Goal: Find specific page/section: Find specific page/section

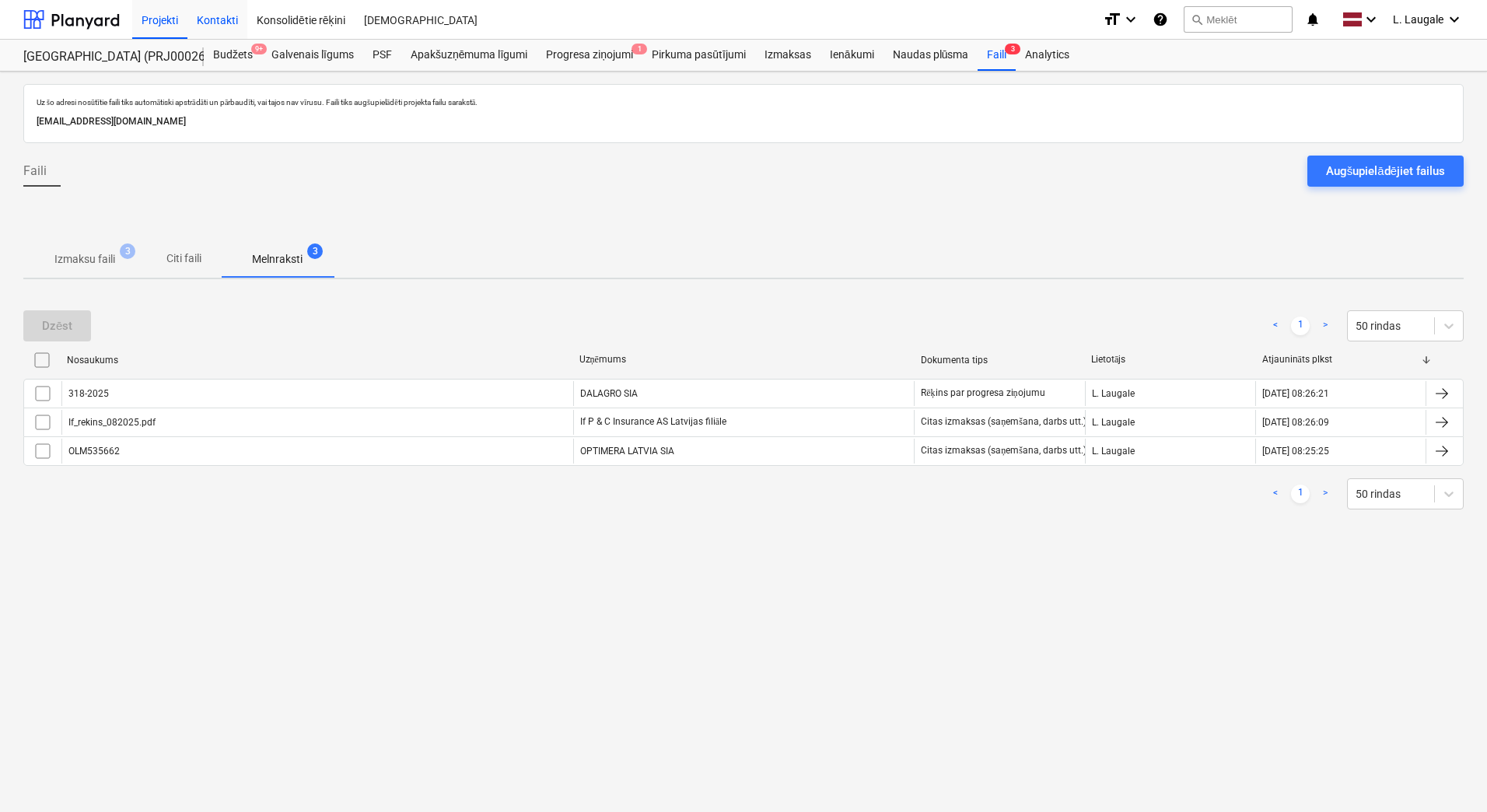
click at [178, 21] on div "Projekti" at bounding box center [160, 19] width 55 height 39
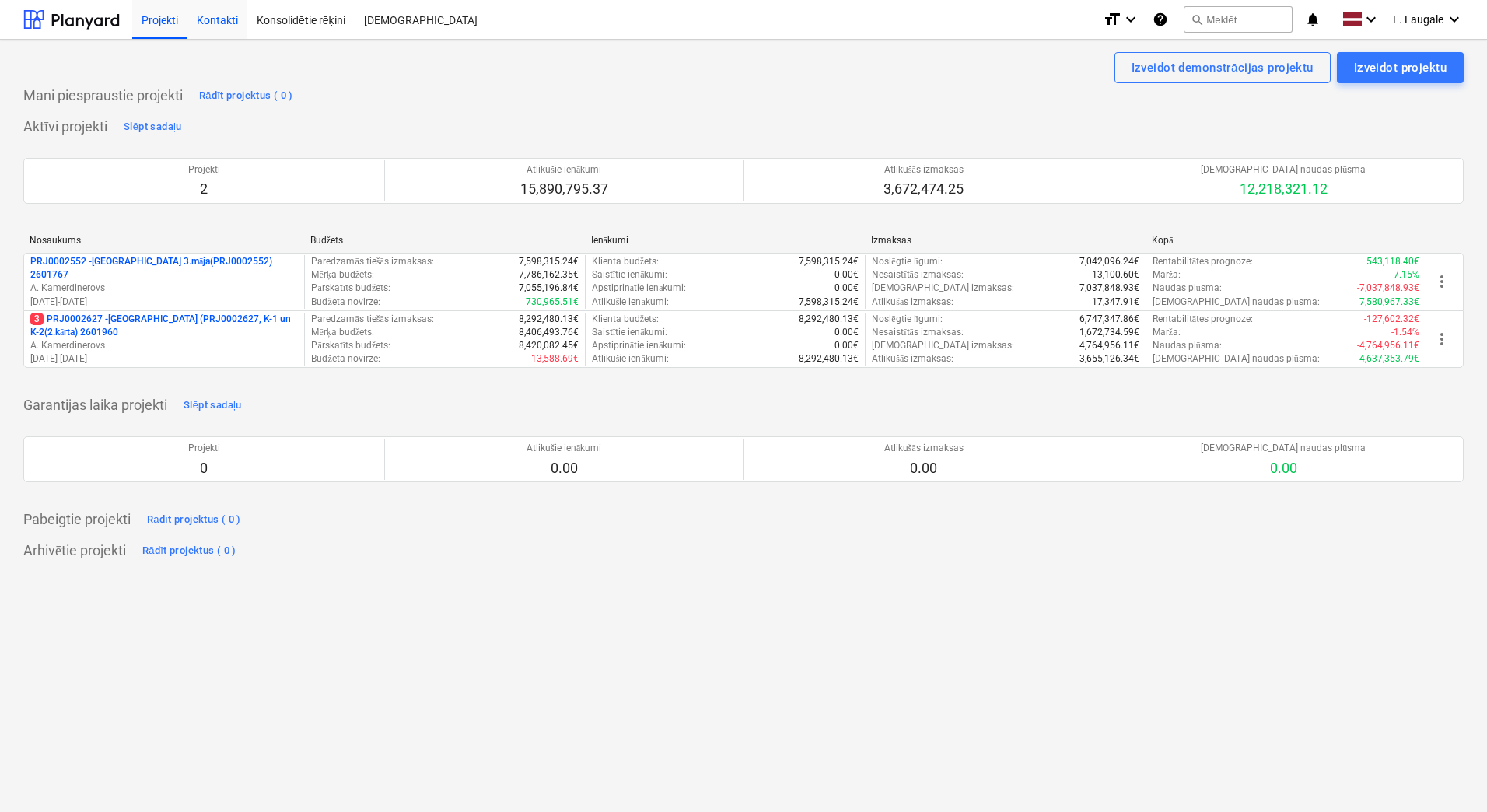
click at [221, 30] on div "Kontakti" at bounding box center [217, 19] width 60 height 39
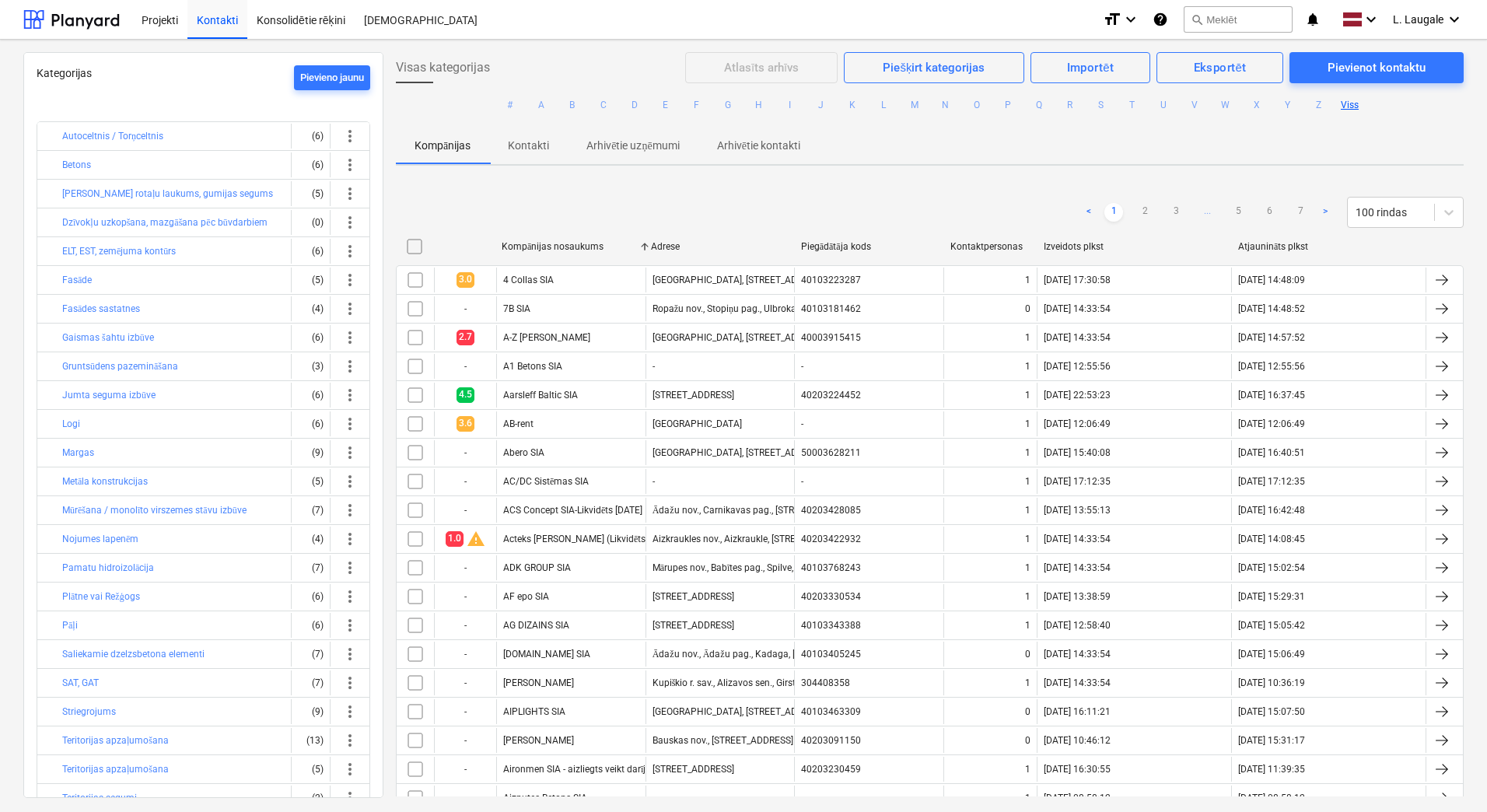
click at [544, 115] on ul "# A B C D E F G H I J K L M N O P Q R S T U V W X Y Z Viss" at bounding box center [929, 105] width 1068 height 44
click at [539, 98] on button "A" at bounding box center [541, 105] width 19 height 19
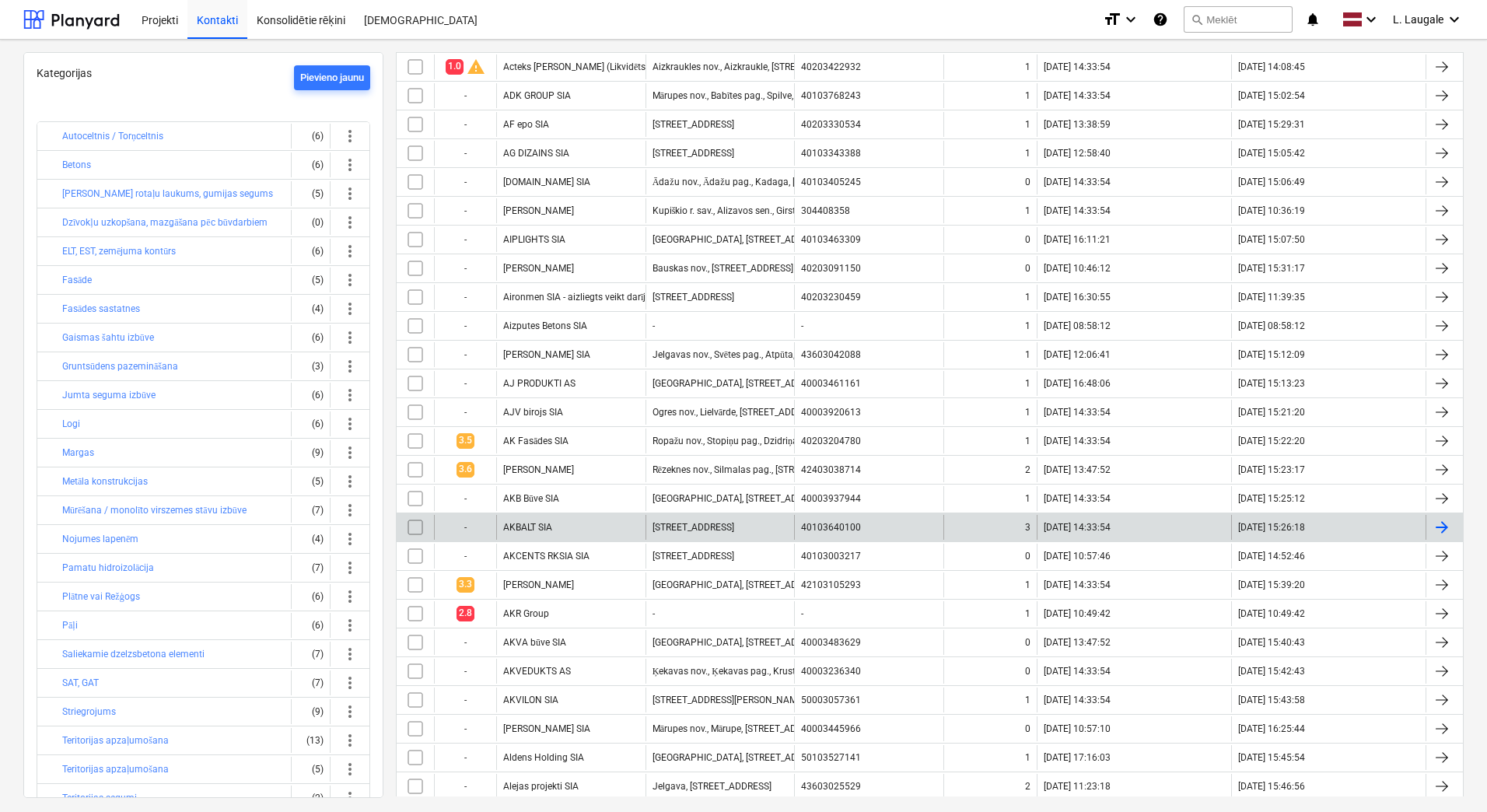
scroll to position [570, 0]
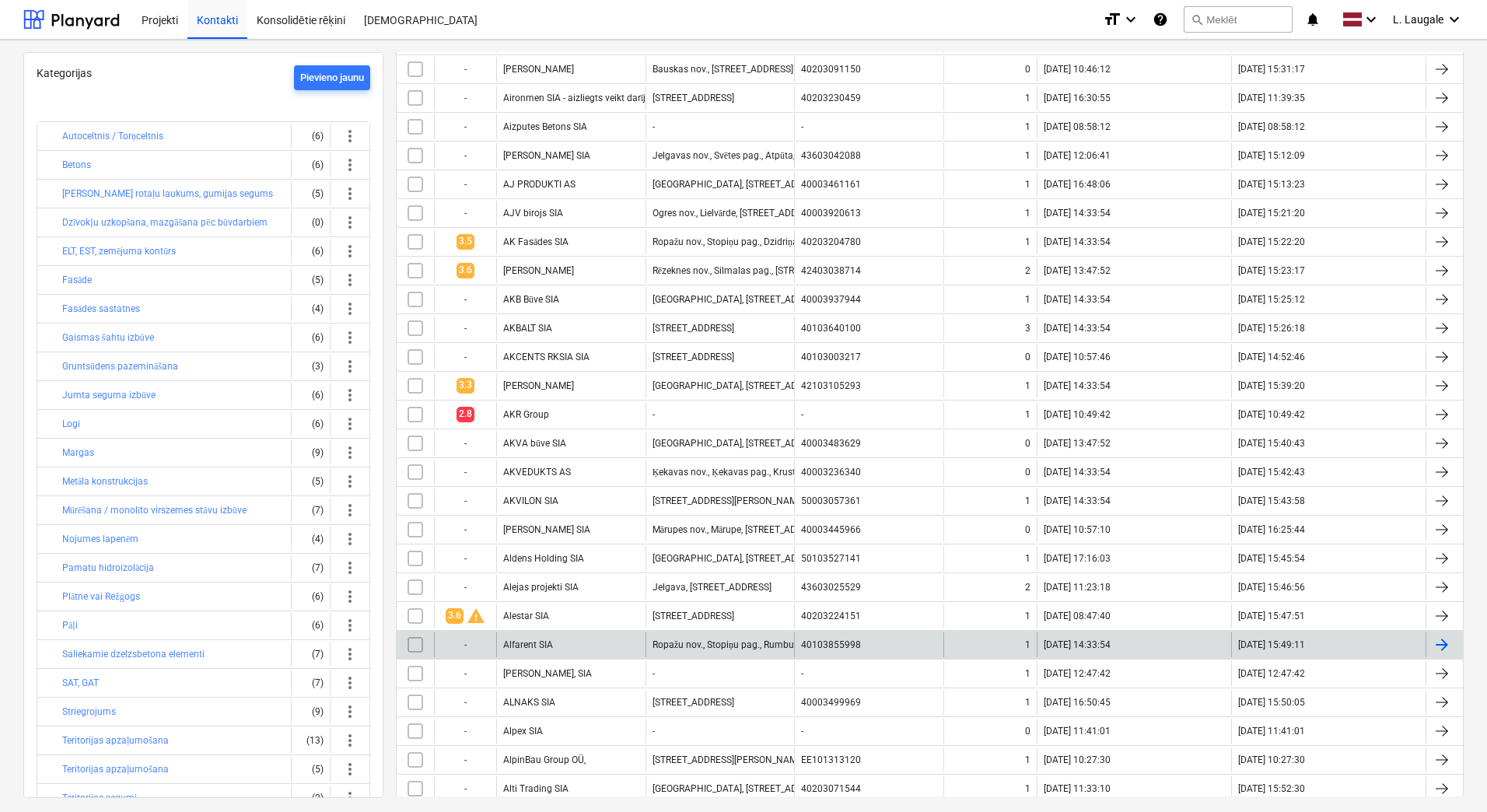
click at [606, 639] on div "Alfarent SIA" at bounding box center [570, 645] width 149 height 25
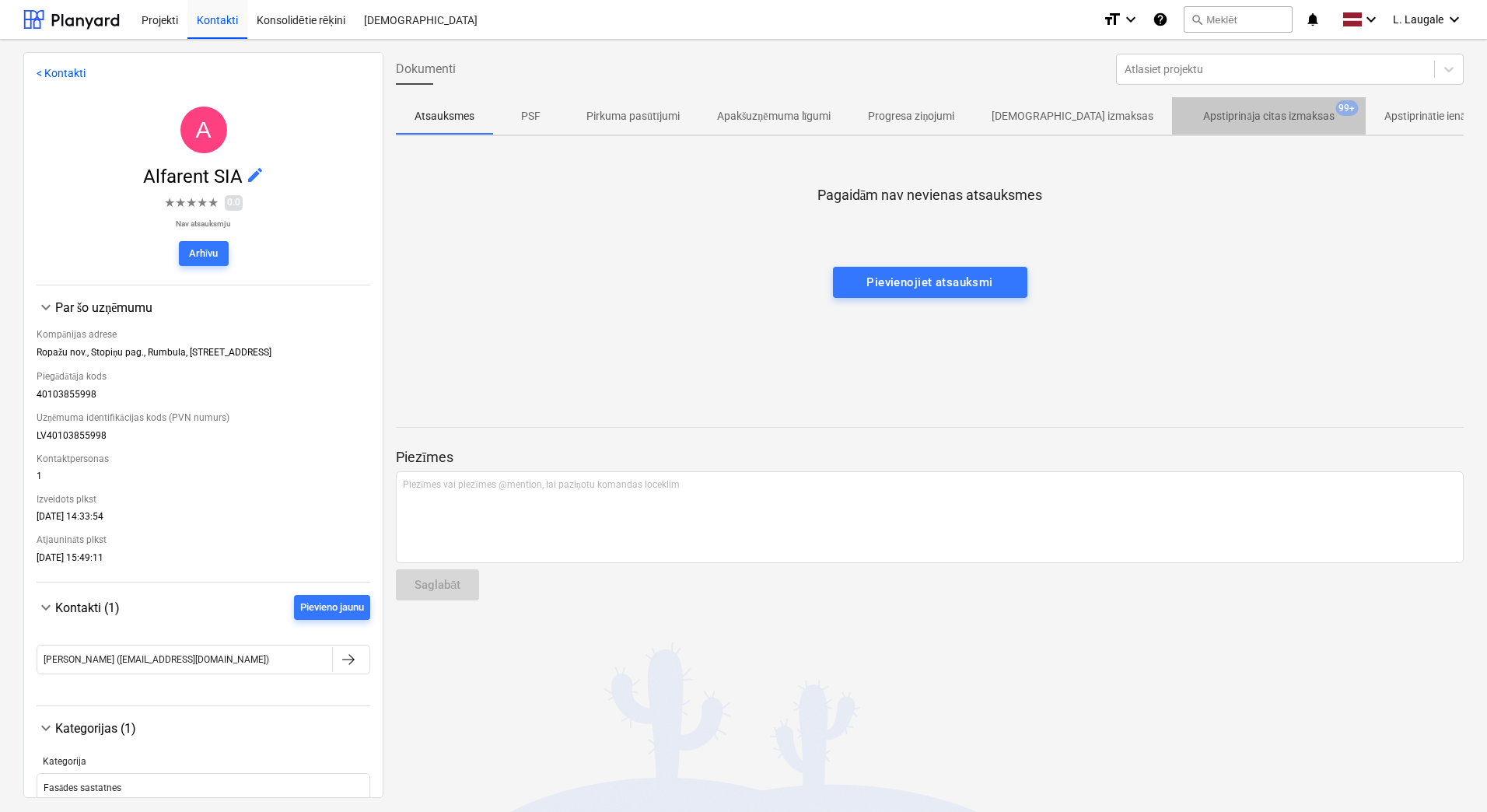
click at [1203, 111] on p "Apstiprināja citas izmaksas" at bounding box center [1268, 116] width 130 height 16
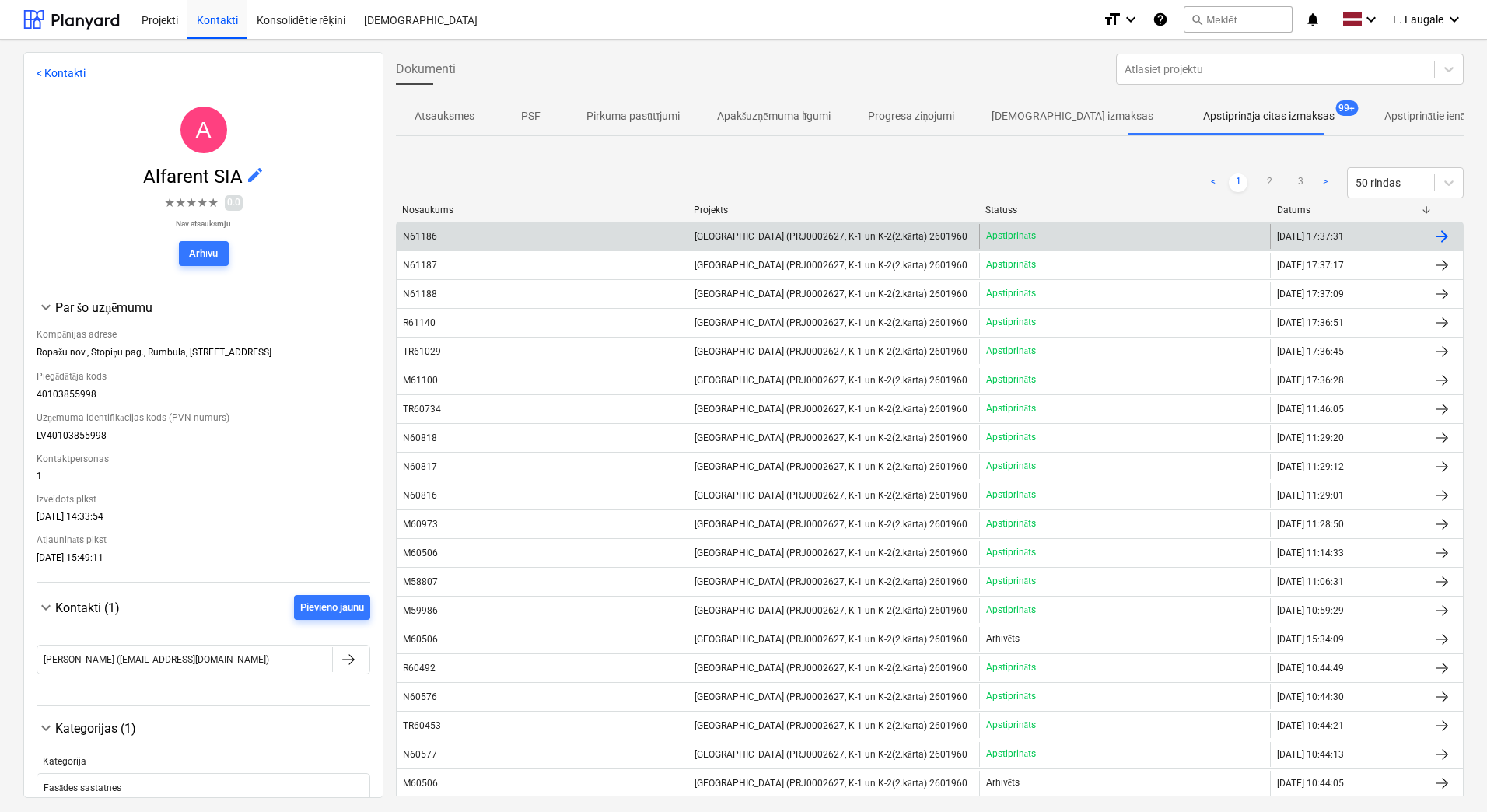
click at [583, 246] on div "N61186" at bounding box center [542, 237] width 291 height 25
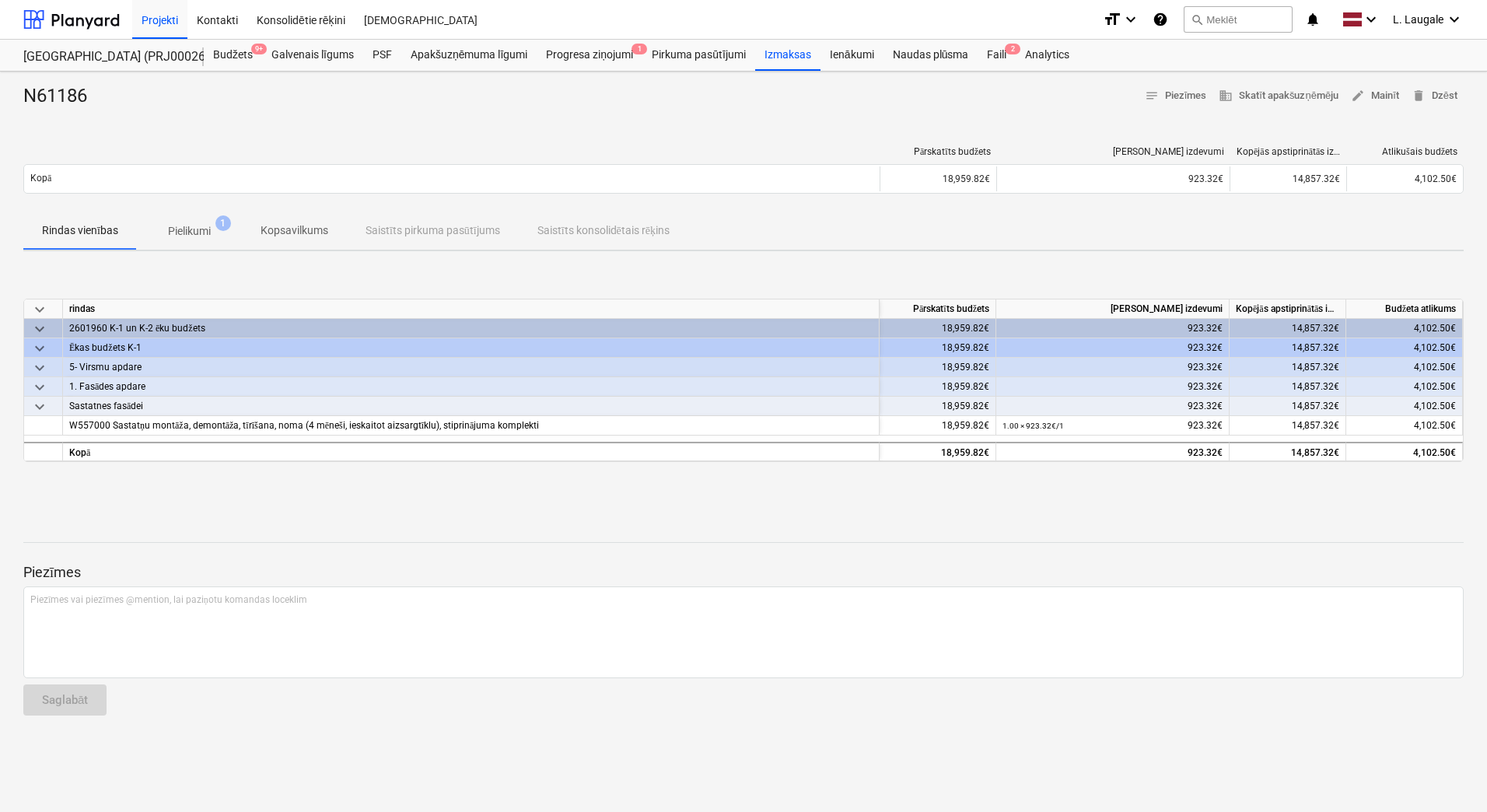
click at [207, 255] on div "N61186 notes Piezīmes business Skatīt apakšuzņēmēju edit Mainīt delete Dzēst Pā…" at bounding box center [744, 441] width 1487 height 741
click at [204, 247] on button "Pielikumi 1" at bounding box center [189, 231] width 105 height 38
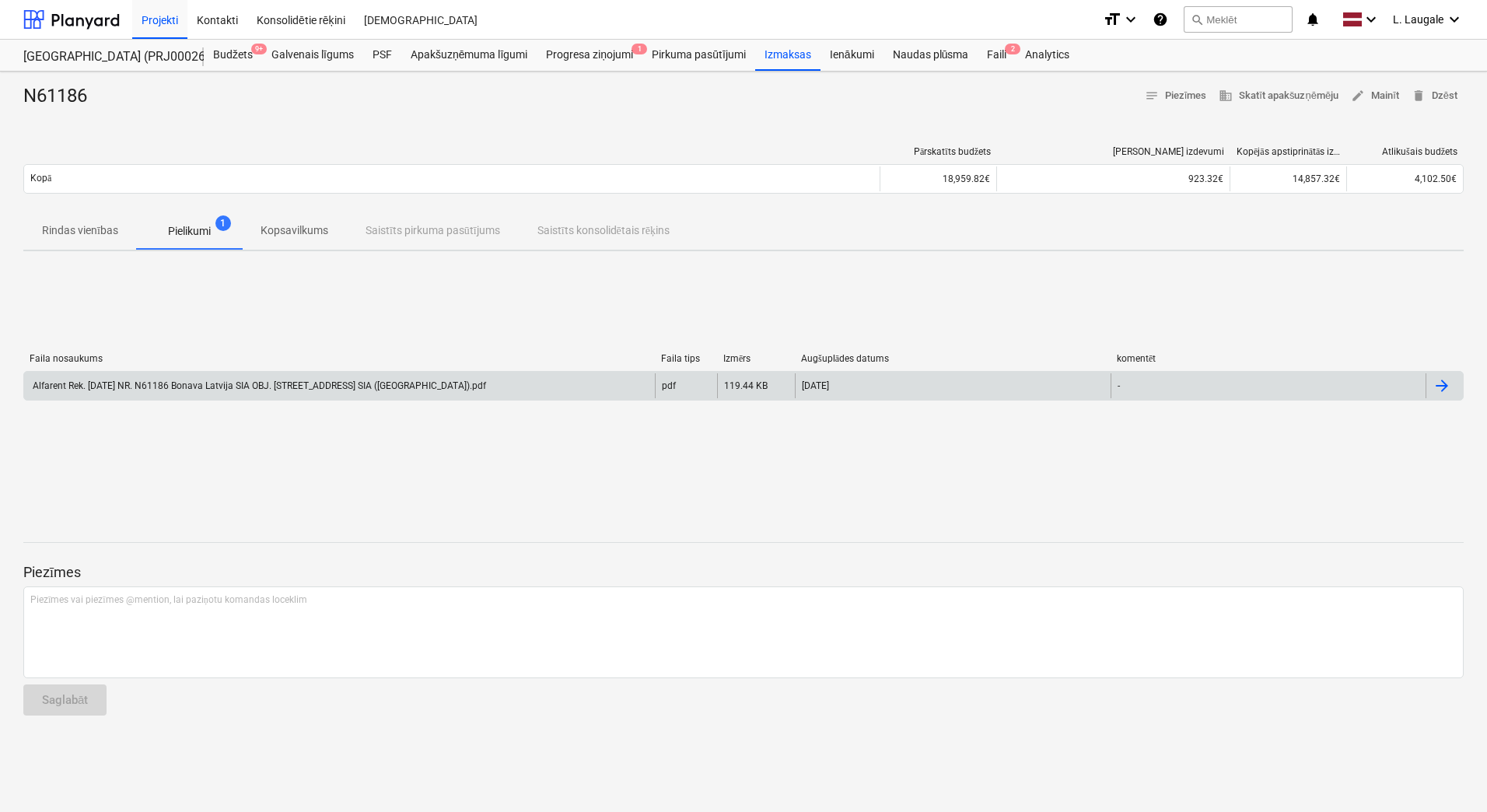
click at [204, 383] on div "Alfarent Rek. [DATE] NR. N61186 Bonava Latvija SIA OBJ. [STREET_ADDRESS] SIA ([…" at bounding box center [258, 386] width 456 height 11
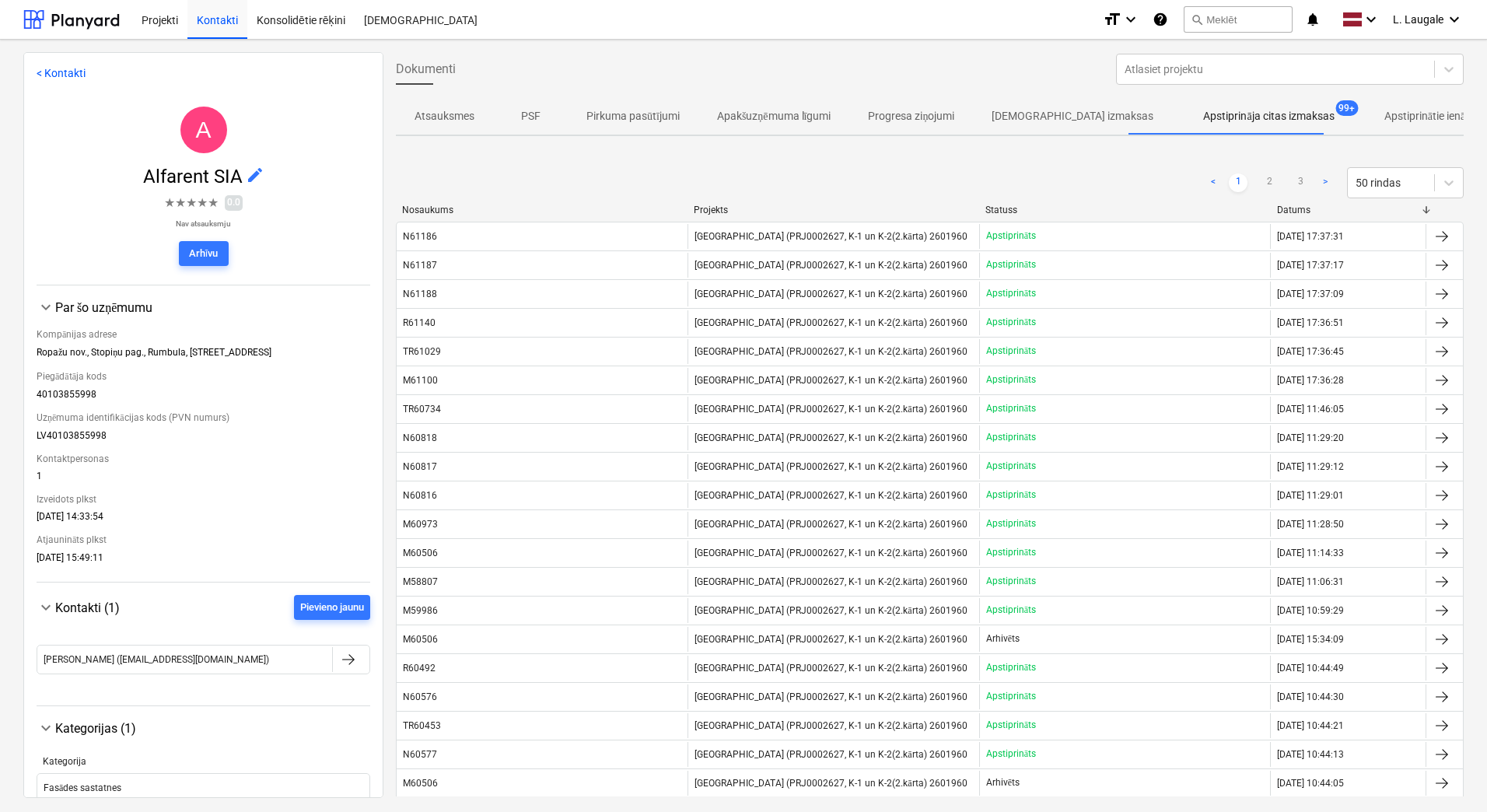
click at [597, 239] on div "N61186" at bounding box center [542, 237] width 291 height 25
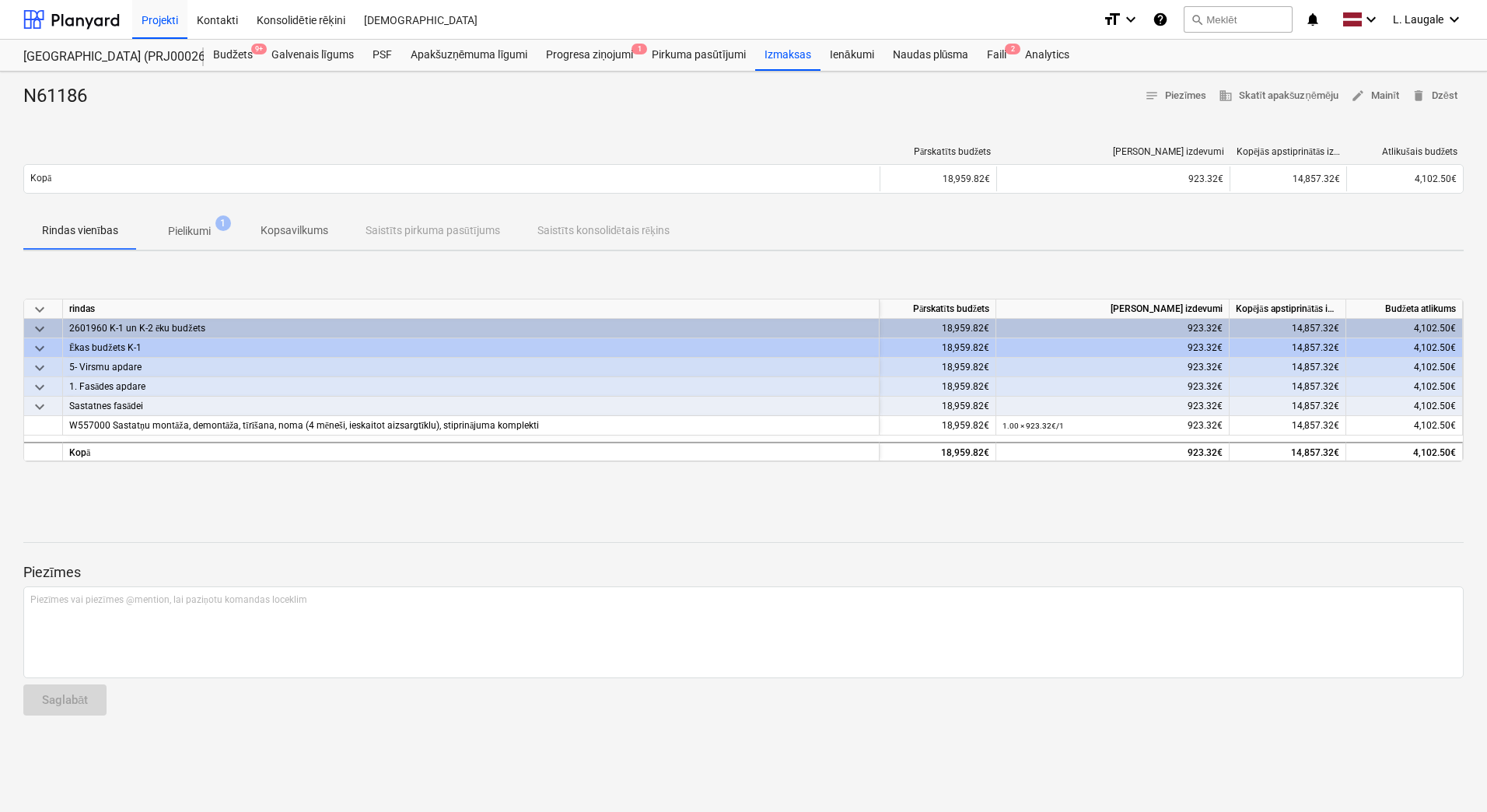
click at [170, 225] on p "Pielikumi" at bounding box center [189, 231] width 43 height 16
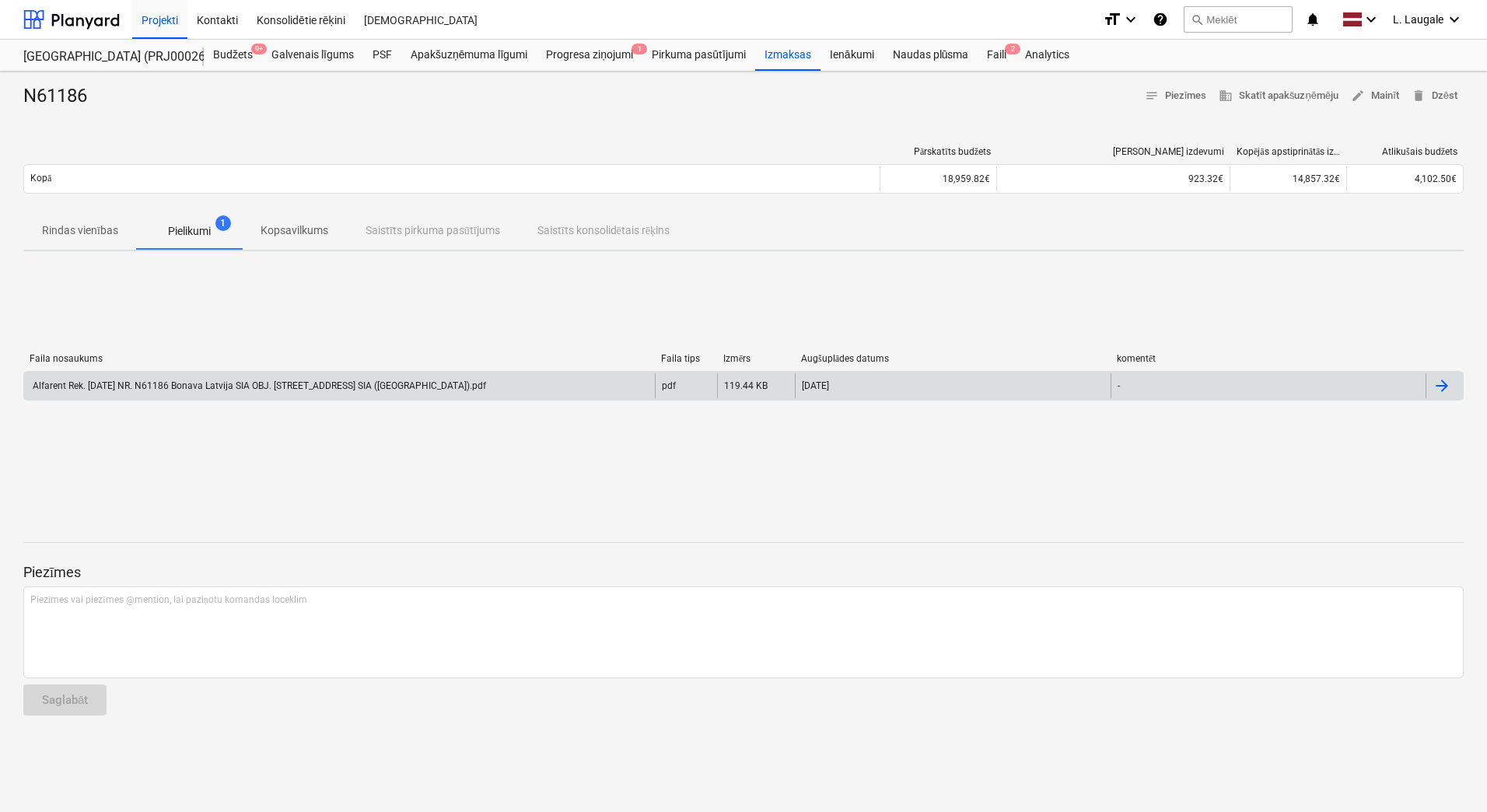
click at [471, 385] on div "Alfarent Rek. [DATE] NR. N61186 Bonava Latvija SIA OBJ. [STREET_ADDRESS] SIA ([…" at bounding box center [258, 386] width 456 height 11
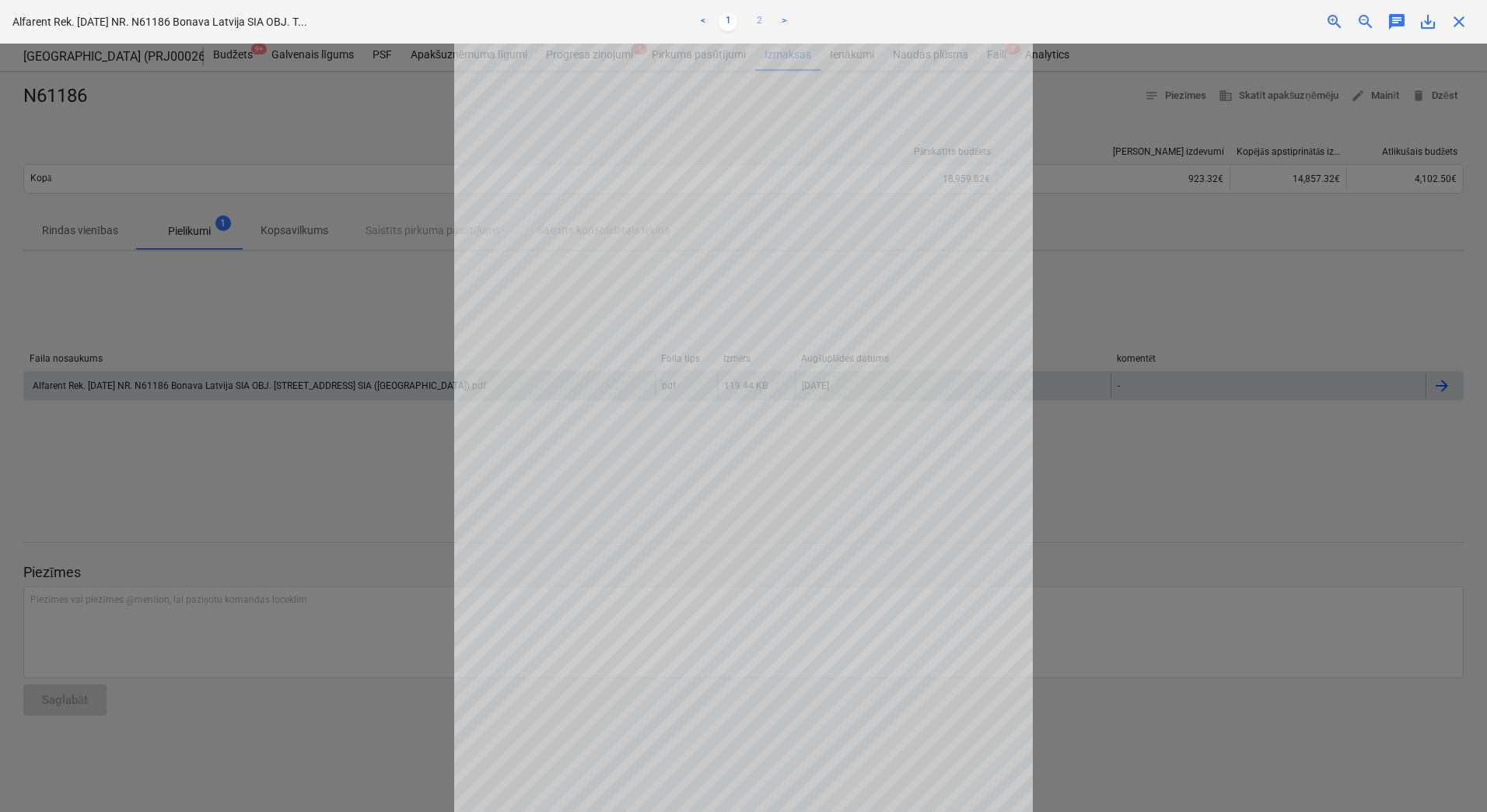
click at [752, 22] on link "2" at bounding box center [759, 21] width 19 height 19
click at [727, 21] on link "1" at bounding box center [727, 21] width 19 height 19
click at [1424, 29] on div "Neizdevās iegūt projektu" at bounding box center [1269, 16] width 420 height 33
click at [1430, 21] on div "Neizdevās iegūt projektu" at bounding box center [1269, 16] width 420 height 33
click at [1274, 204] on div at bounding box center [744, 428] width 1487 height 768
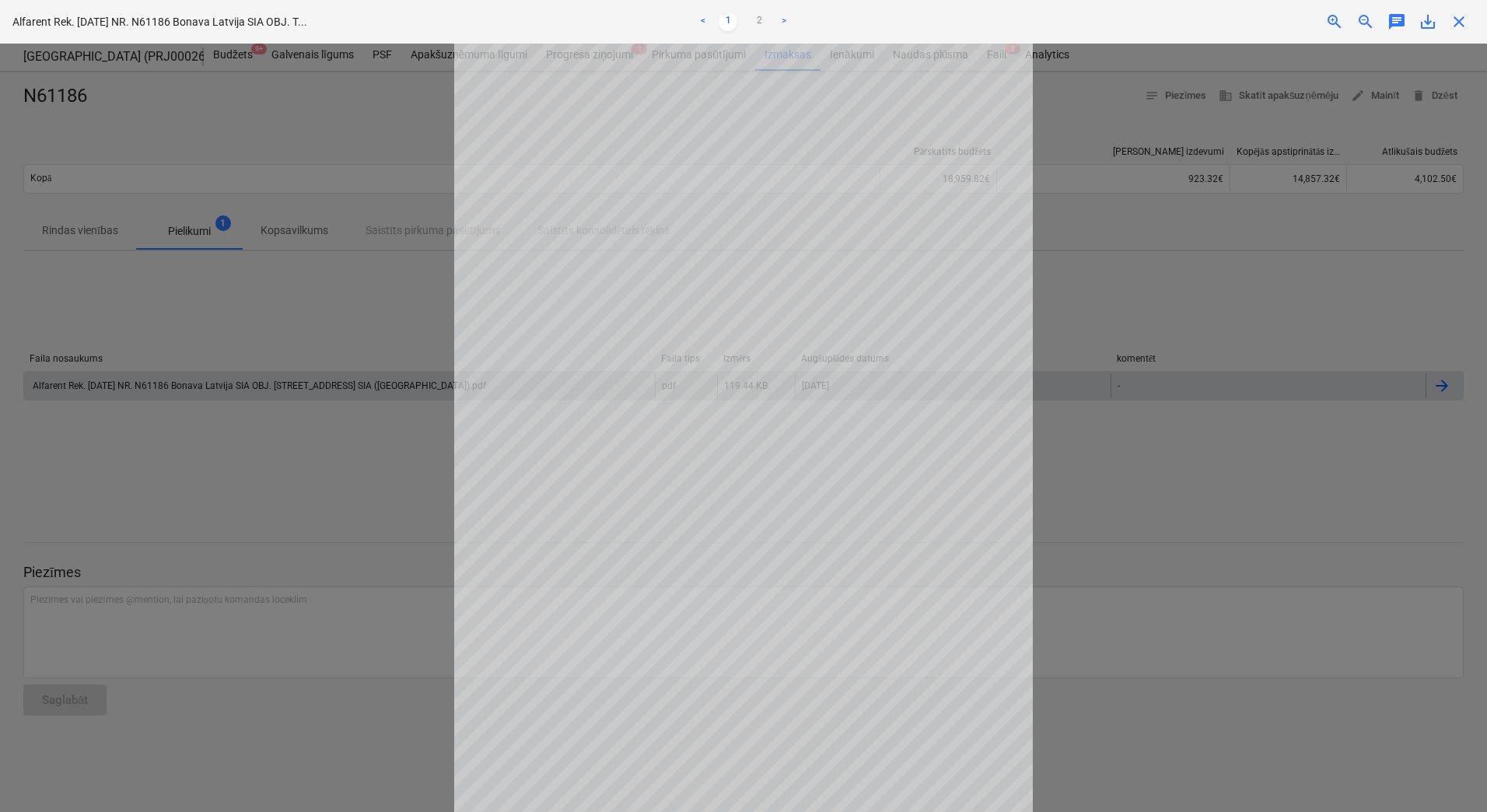
click at [1274, 204] on div at bounding box center [744, 428] width 1487 height 768
drag, startPoint x: 1274, startPoint y: 204, endPoint x: 1451, endPoint y: 9, distance: 263.4
click at [1451, 9] on div "Neizdevās iegūt projektu" at bounding box center [1269, 16] width 420 height 33
click at [1457, 13] on div "Neizdevās iegūt projektu" at bounding box center [1269, 16] width 420 height 33
click at [1457, 16] on div "Neizdevās iegūt projektu" at bounding box center [1269, 16] width 420 height 33
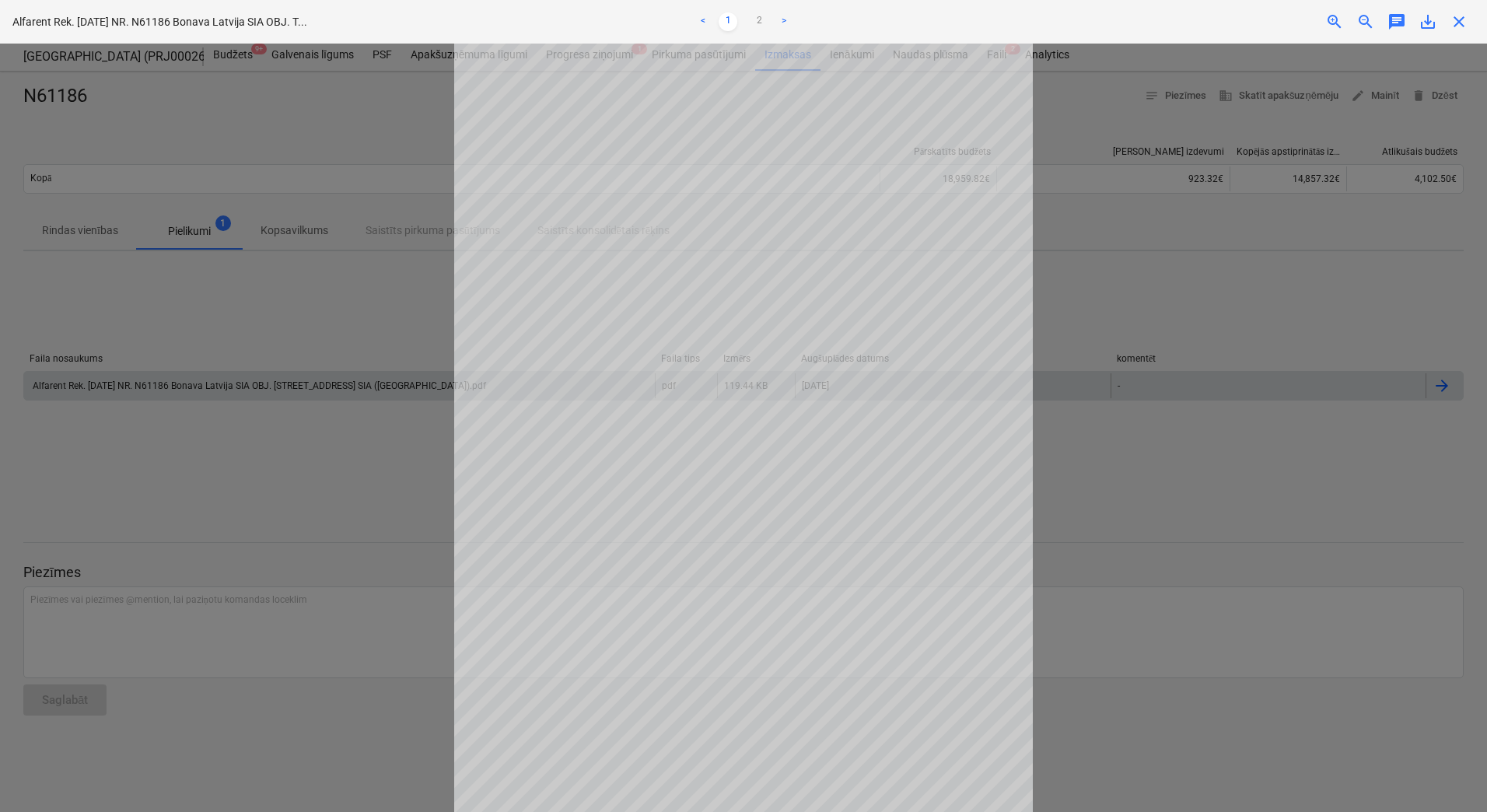
click at [1232, 305] on div at bounding box center [744, 428] width 1487 height 768
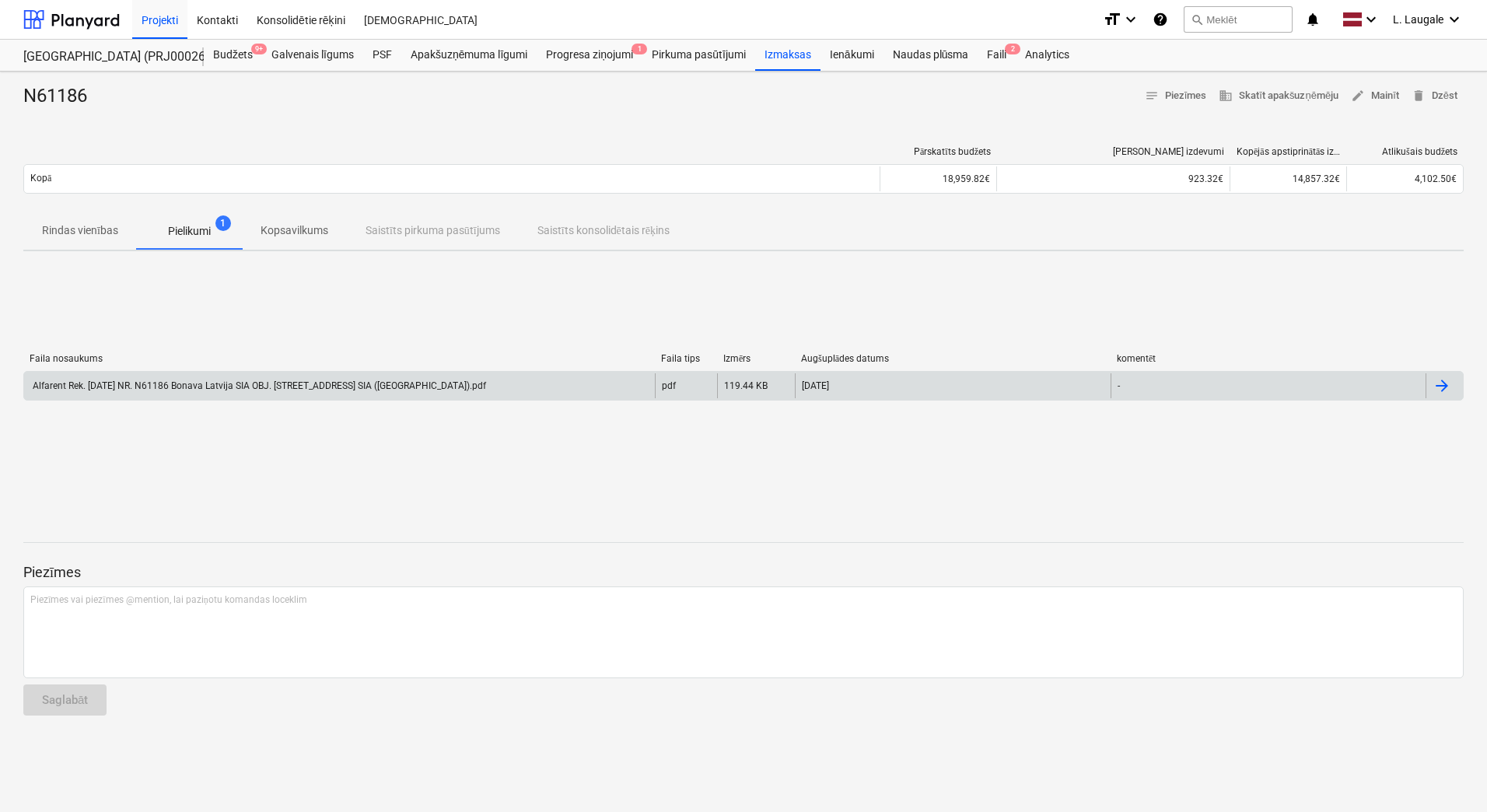
click at [1232, 305] on div "Faila nosaukums Faila tips Izmērs Augšuplādes datums komentēt Alfarent Rek. [DA…" at bounding box center [744, 380] width 1441 height 233
click at [486, 389] on div "Alfarent Rek. [DATE] NR. N61186 Bonava Latvija SIA OBJ. [STREET_ADDRESS] SIA ([…" at bounding box center [258, 386] width 456 height 11
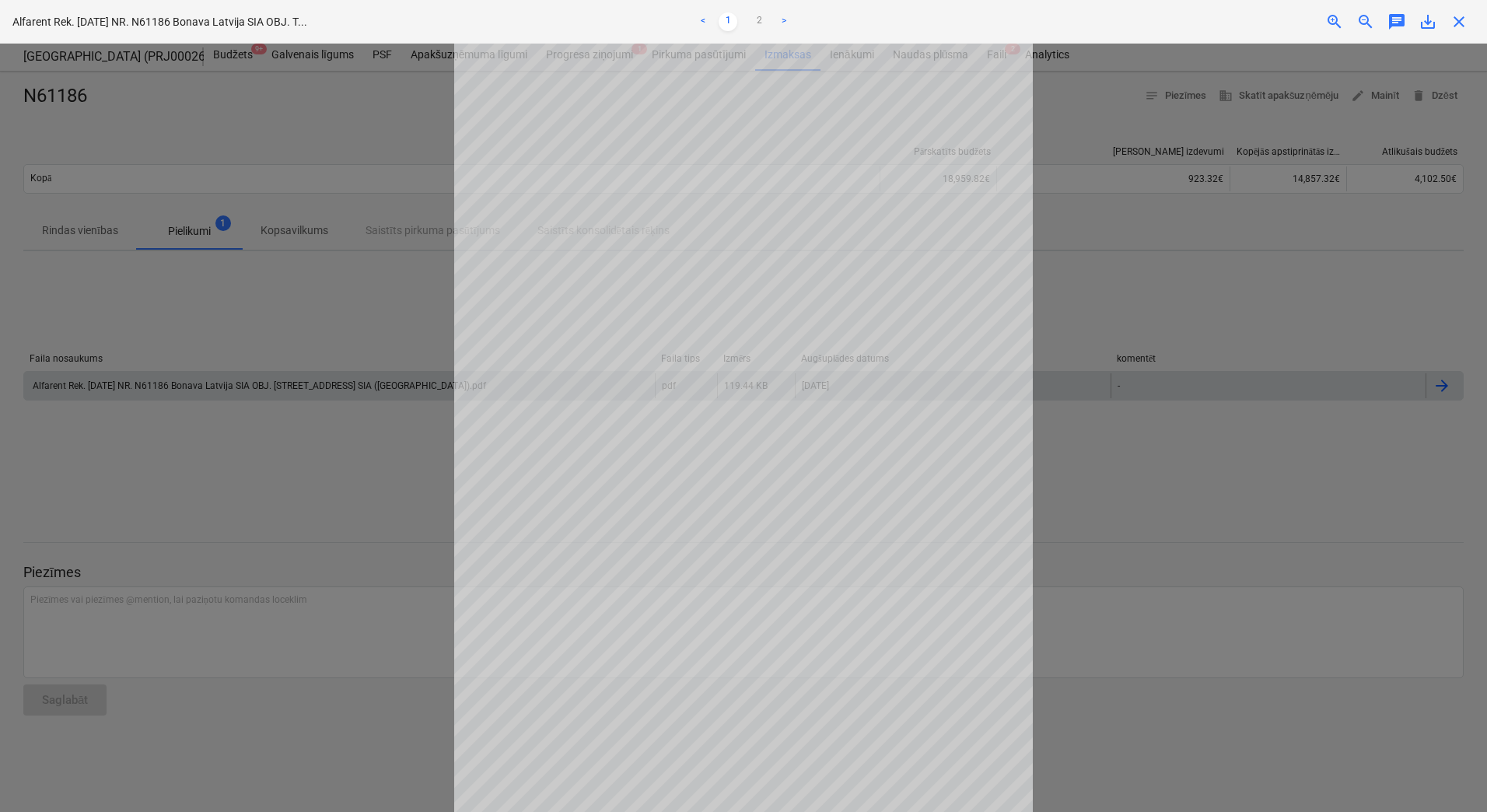
click at [1434, 18] on div "Neizdevās iegūt projektu" at bounding box center [1269, 16] width 420 height 33
click at [755, 20] on link "2" at bounding box center [759, 21] width 19 height 19
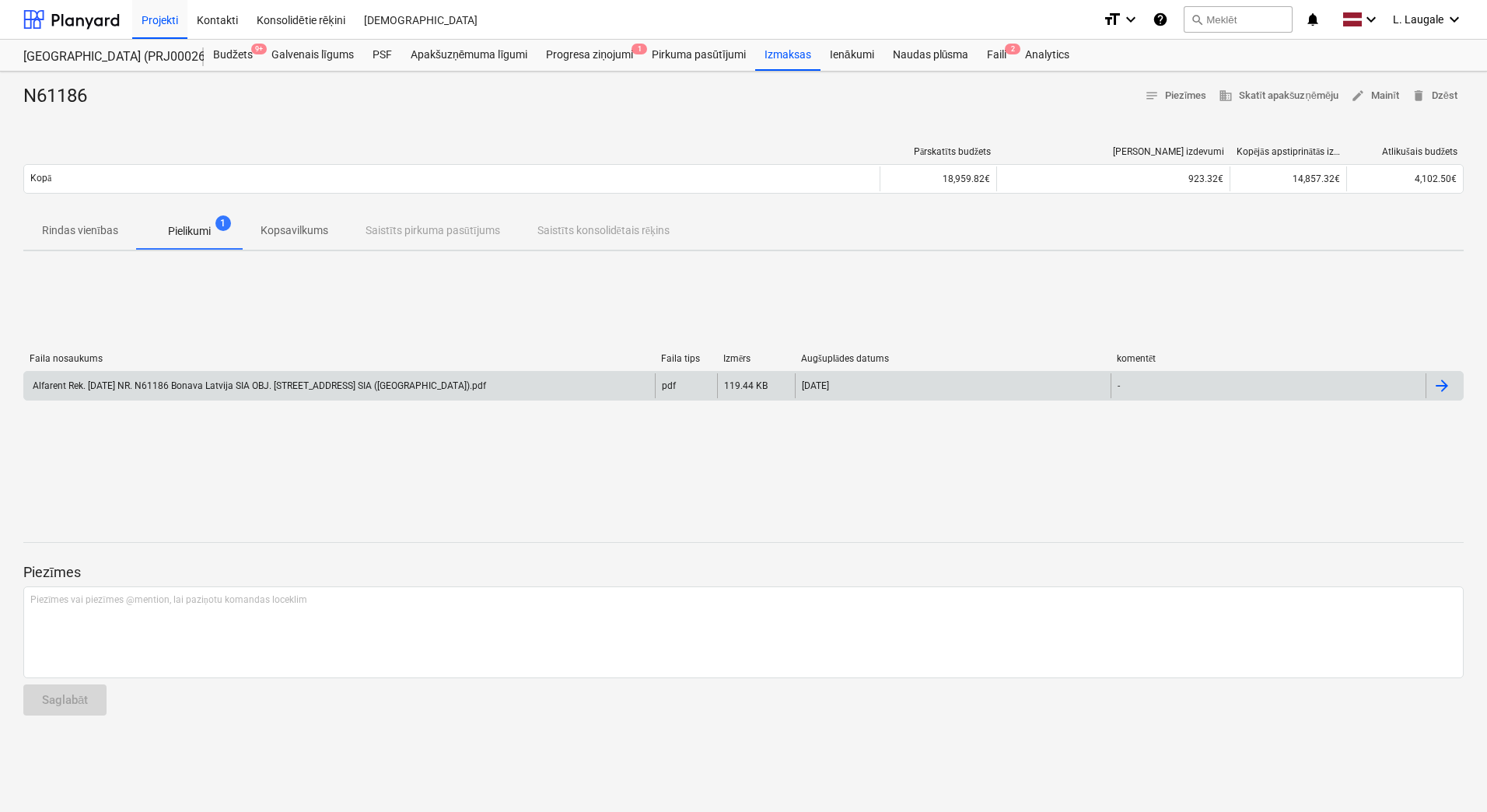
click at [873, 376] on div "[DATE]" at bounding box center [952, 386] width 315 height 25
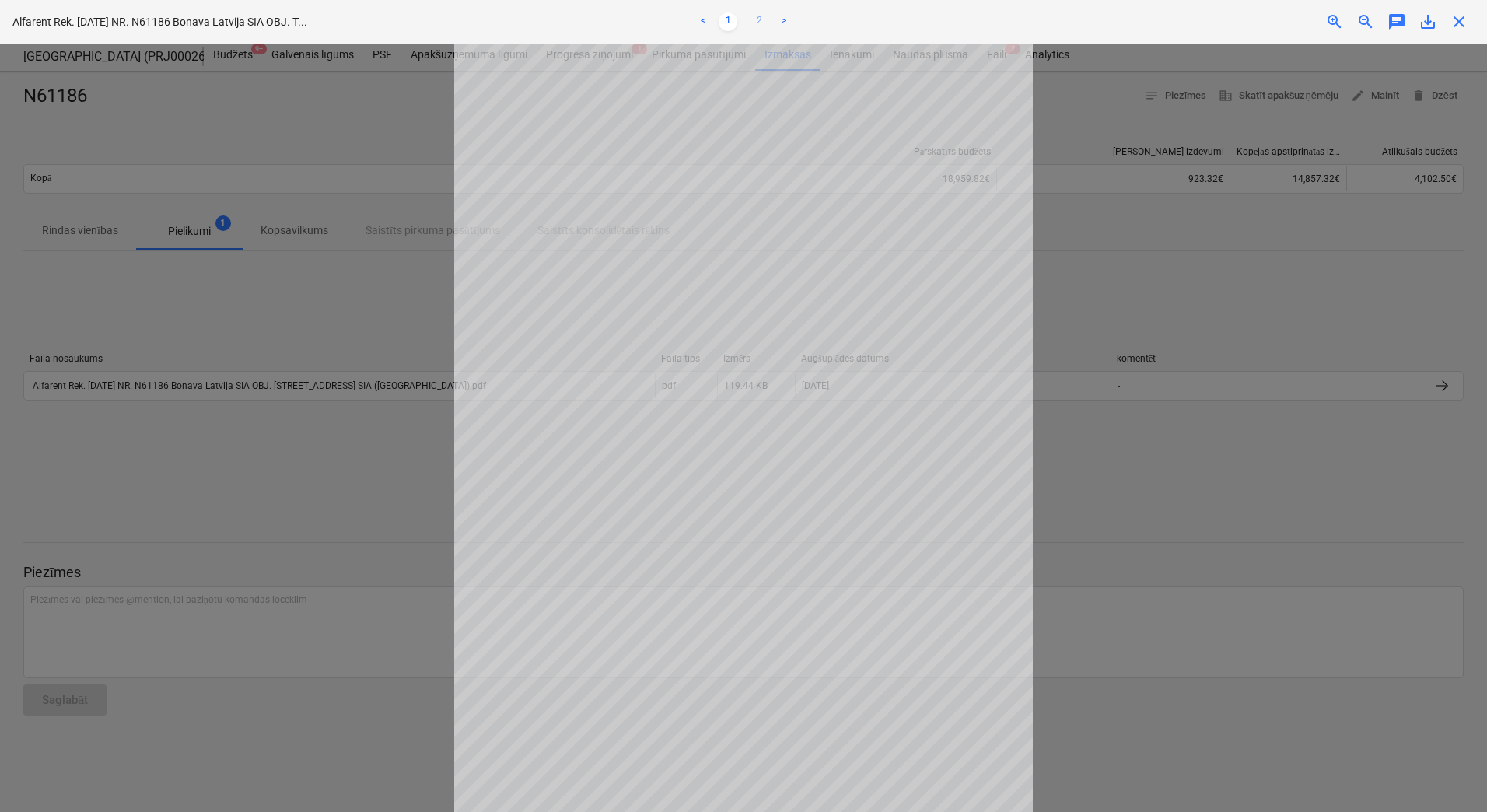
click at [764, 21] on link "2" at bounding box center [759, 21] width 19 height 19
click at [1232, 200] on div at bounding box center [744, 428] width 1487 height 768
click at [1461, 20] on div "Neizdevās iegūt projektu" at bounding box center [1269, 16] width 420 height 33
click at [219, 117] on div at bounding box center [744, 428] width 1487 height 768
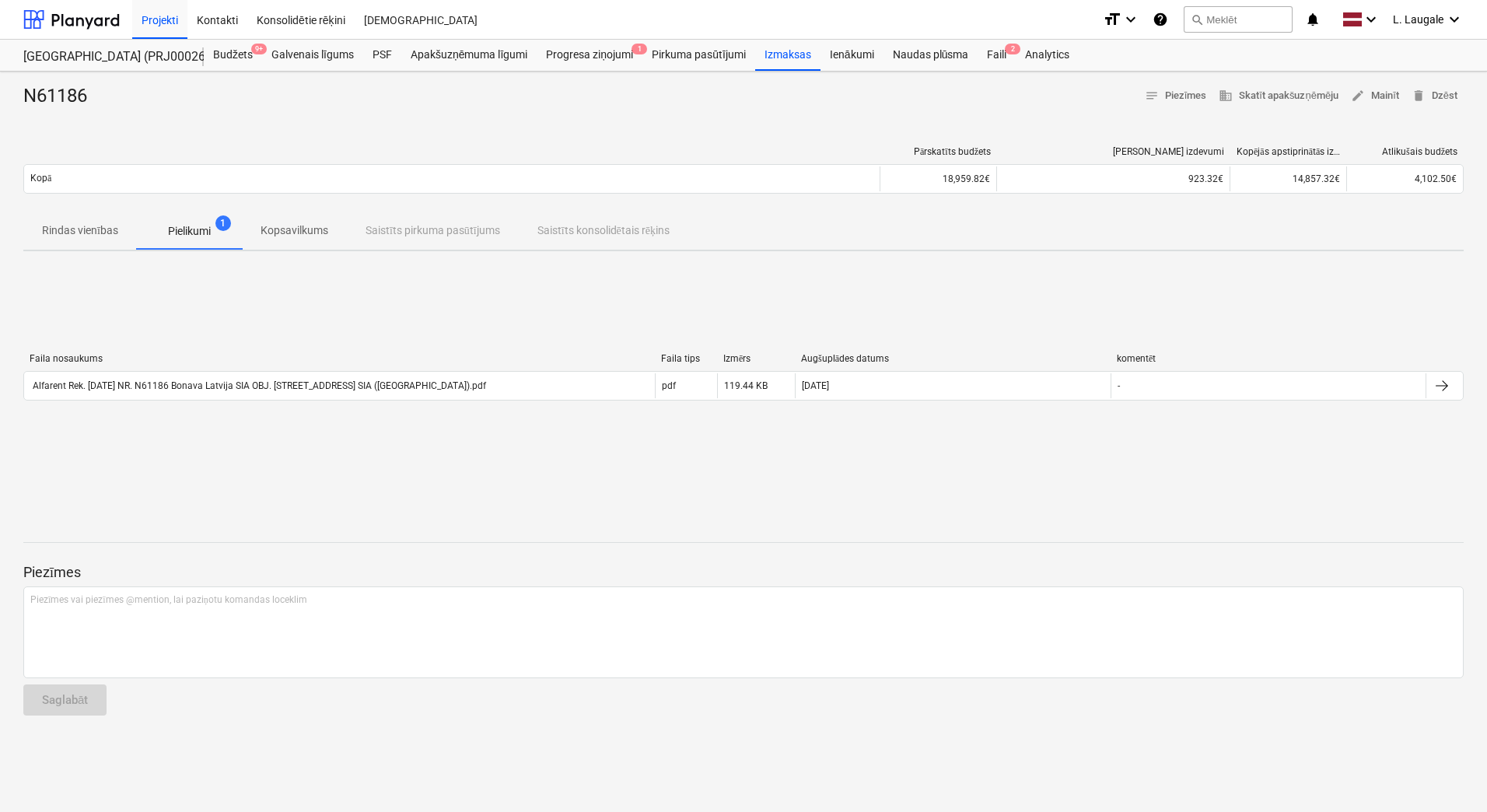
click at [155, 104] on div "N61186 notes Piezīmes business Skatīt apakšuzņēmēju edit Mainīt delete Dzēst" at bounding box center [744, 96] width 1441 height 25
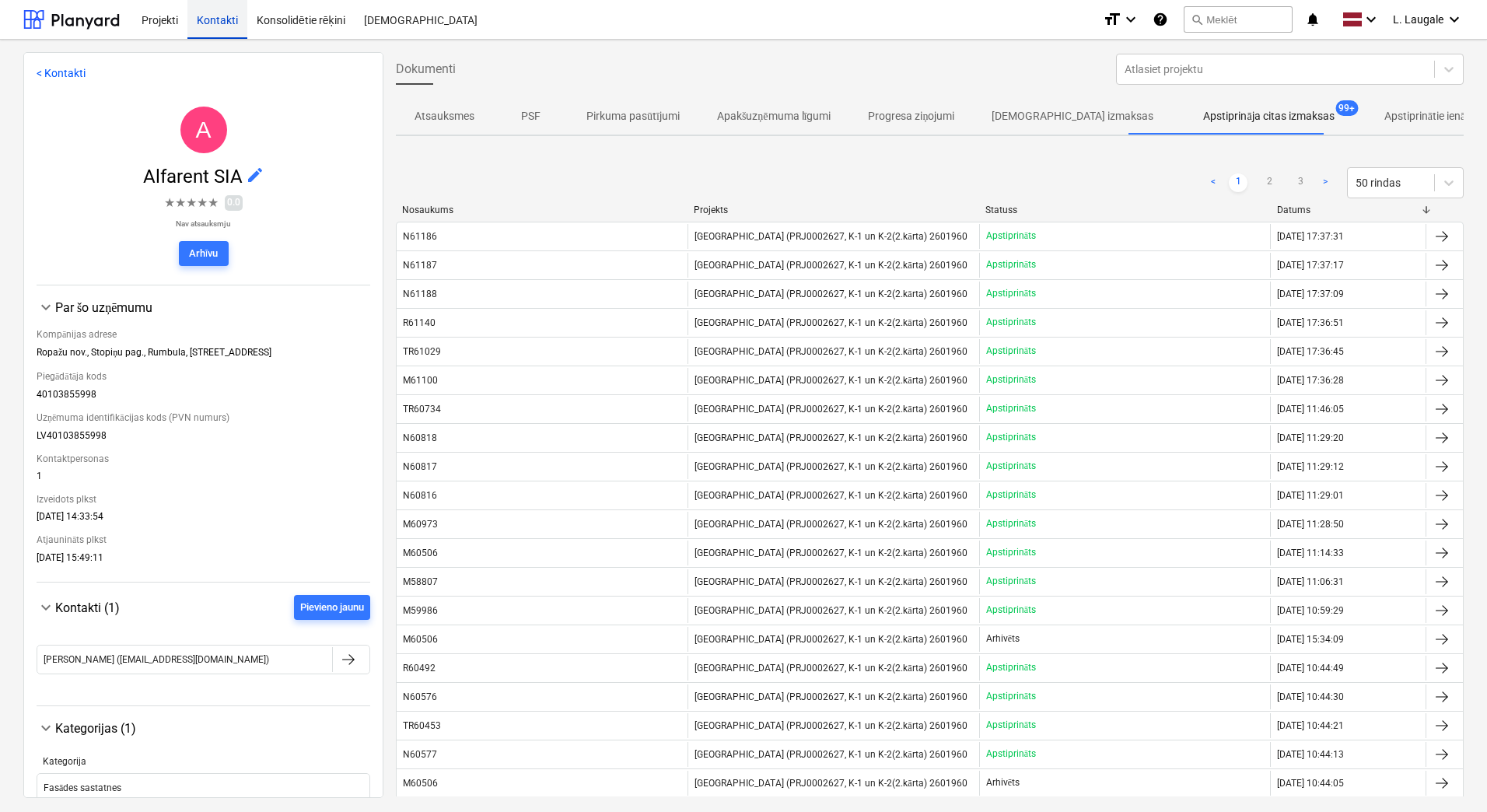
click at [222, 27] on div "Kontakti" at bounding box center [217, 19] width 60 height 39
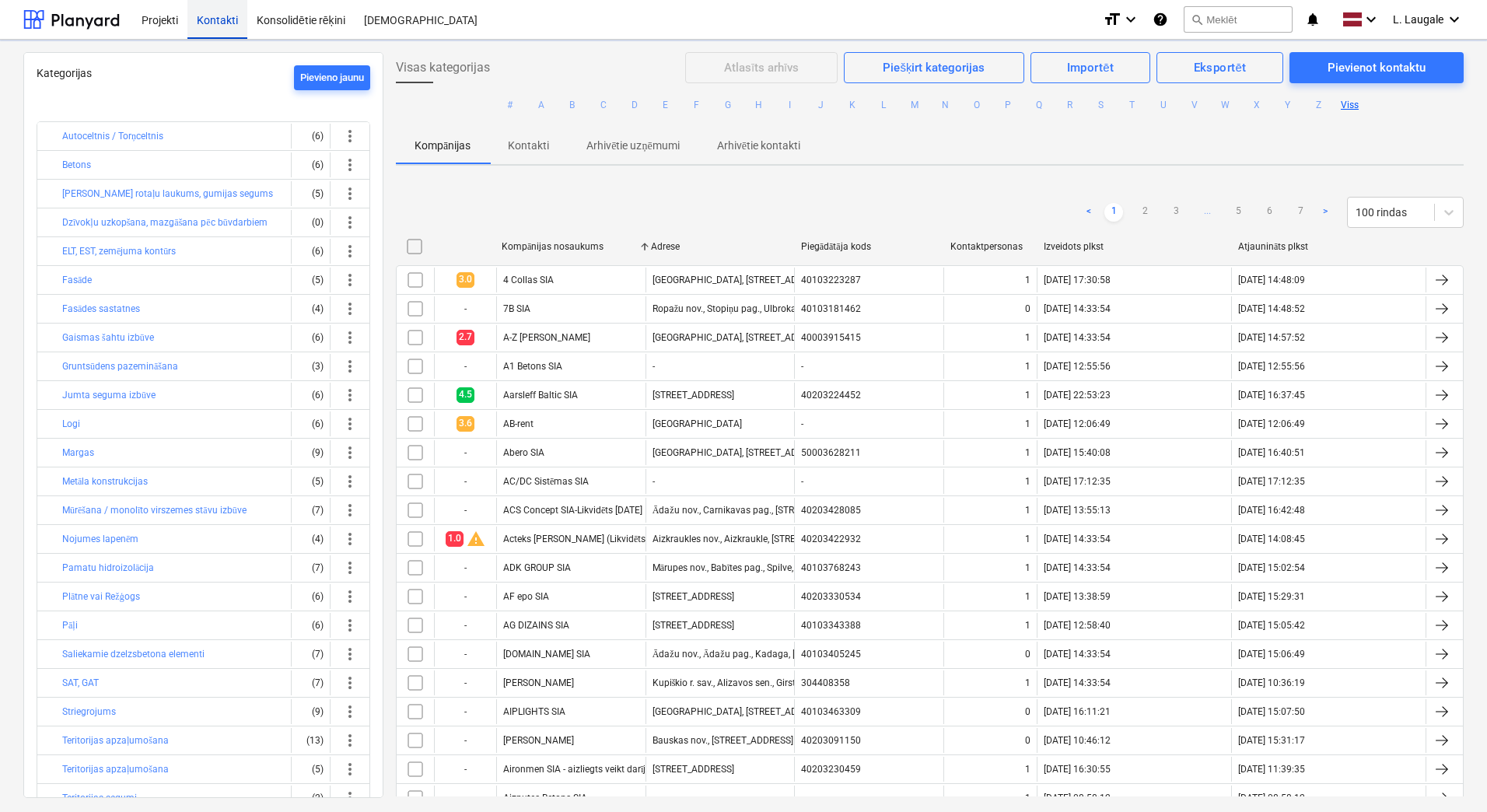
click at [537, 93] on ul "# A B C D E F G H I J K L M N O P Q R S T U V W X Y Z Viss" at bounding box center [929, 105] width 1068 height 44
click at [541, 105] on button "A" at bounding box center [541, 105] width 19 height 19
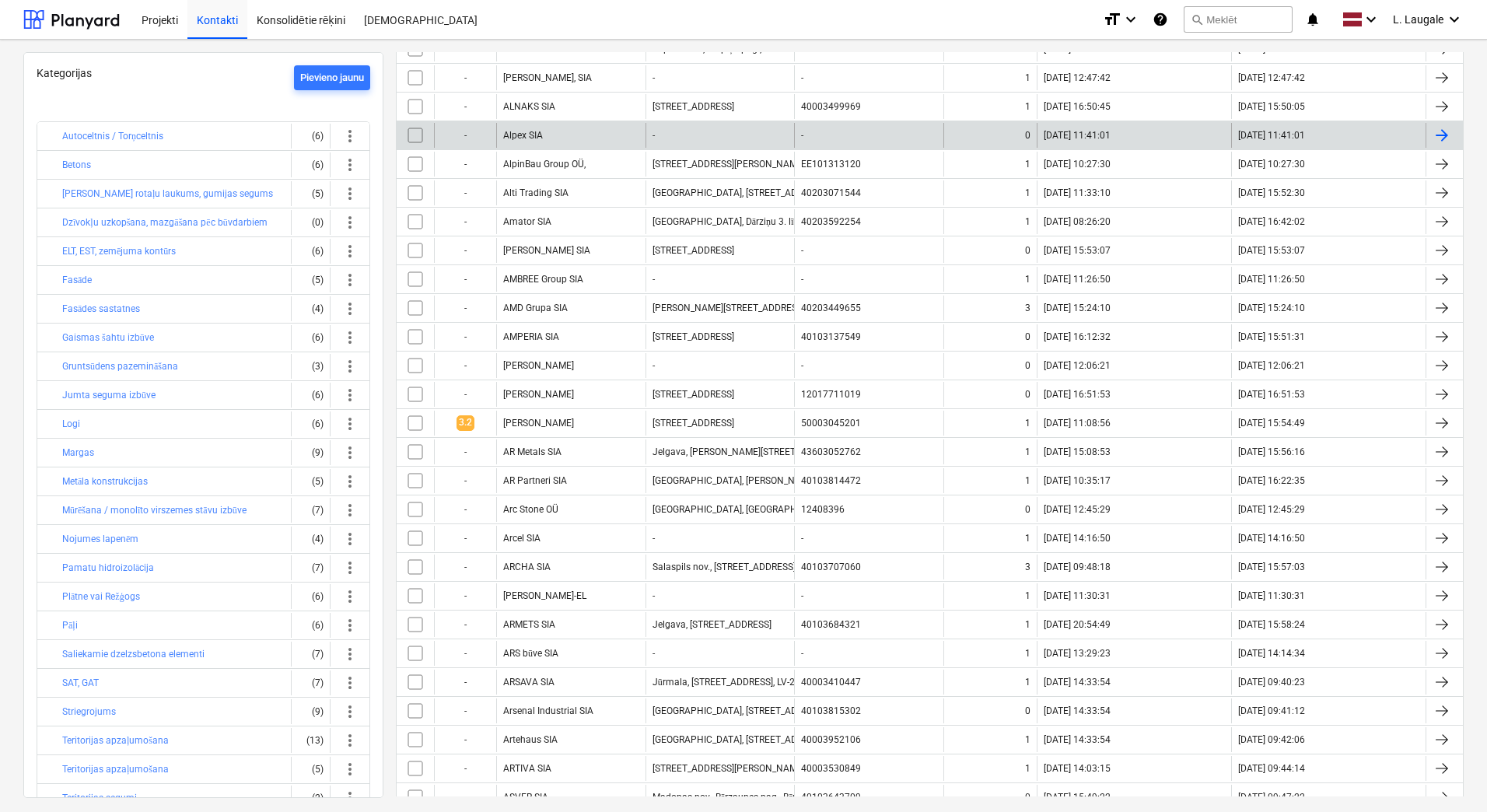
scroll to position [1192, 0]
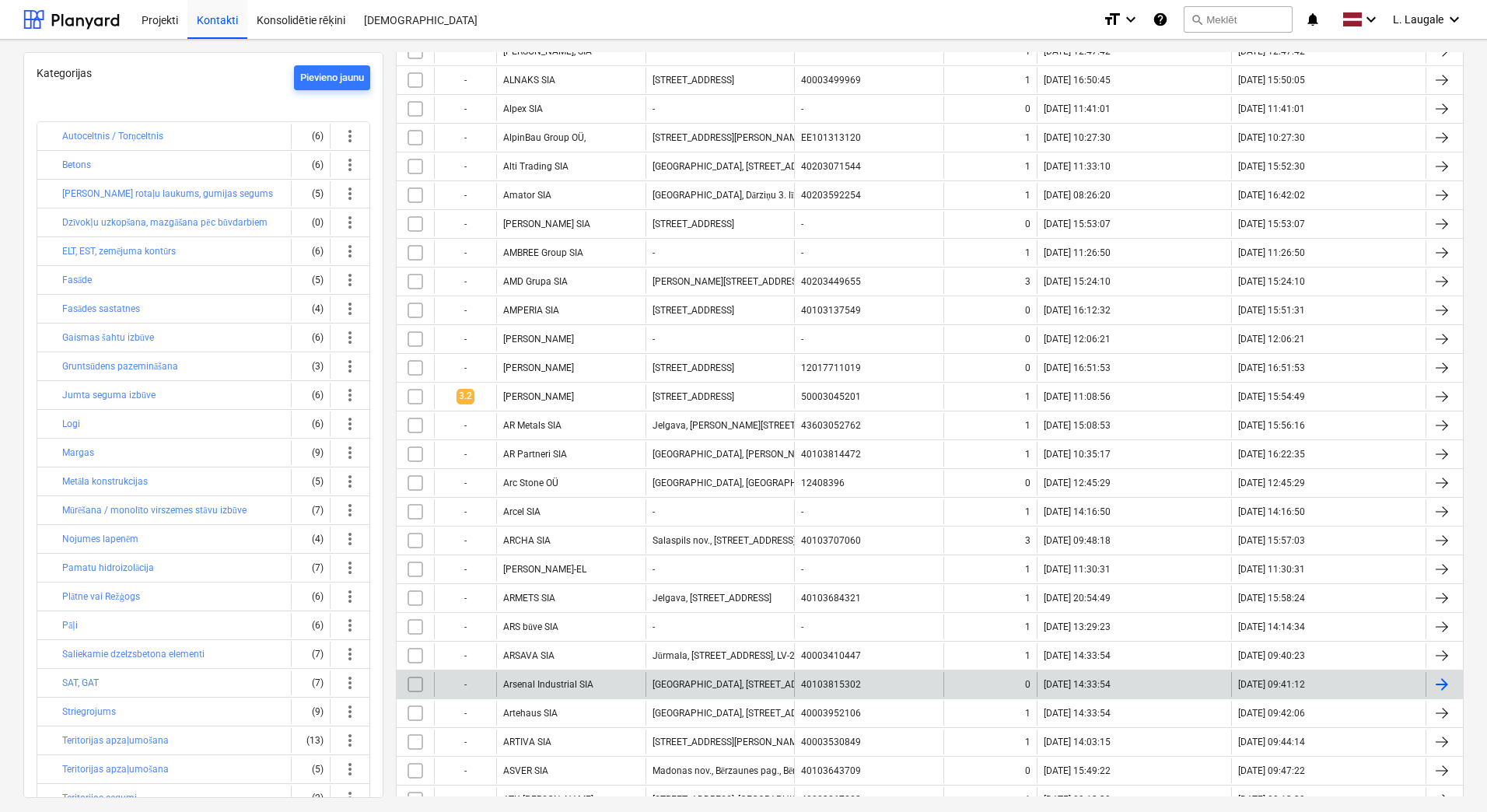
click at [587, 690] on div "Arsenal Industrial SIA" at bounding box center [570, 684] width 149 height 25
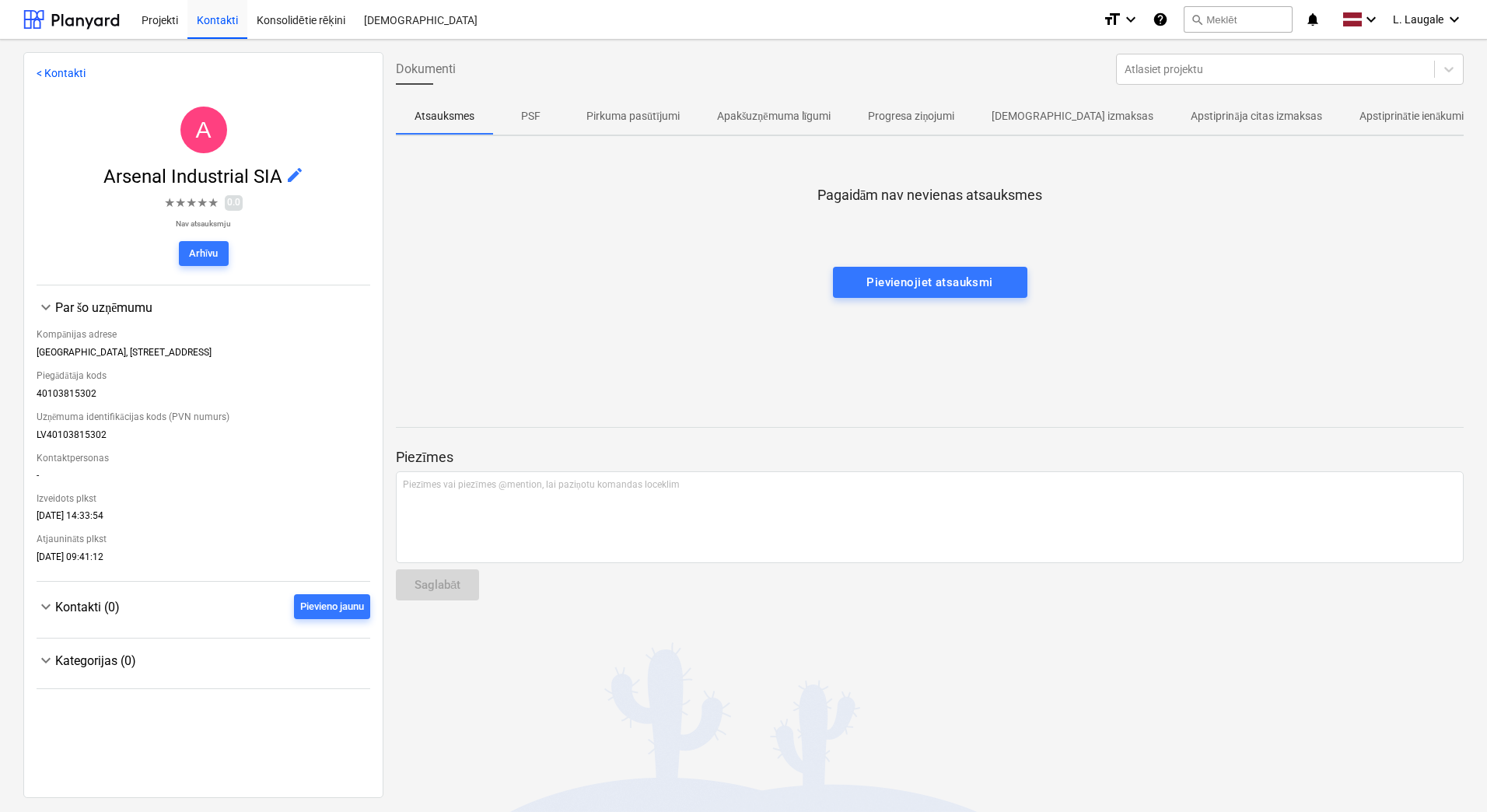
click at [1208, 101] on button "Apstiprināja citas izmaksas" at bounding box center [1256, 116] width 168 height 38
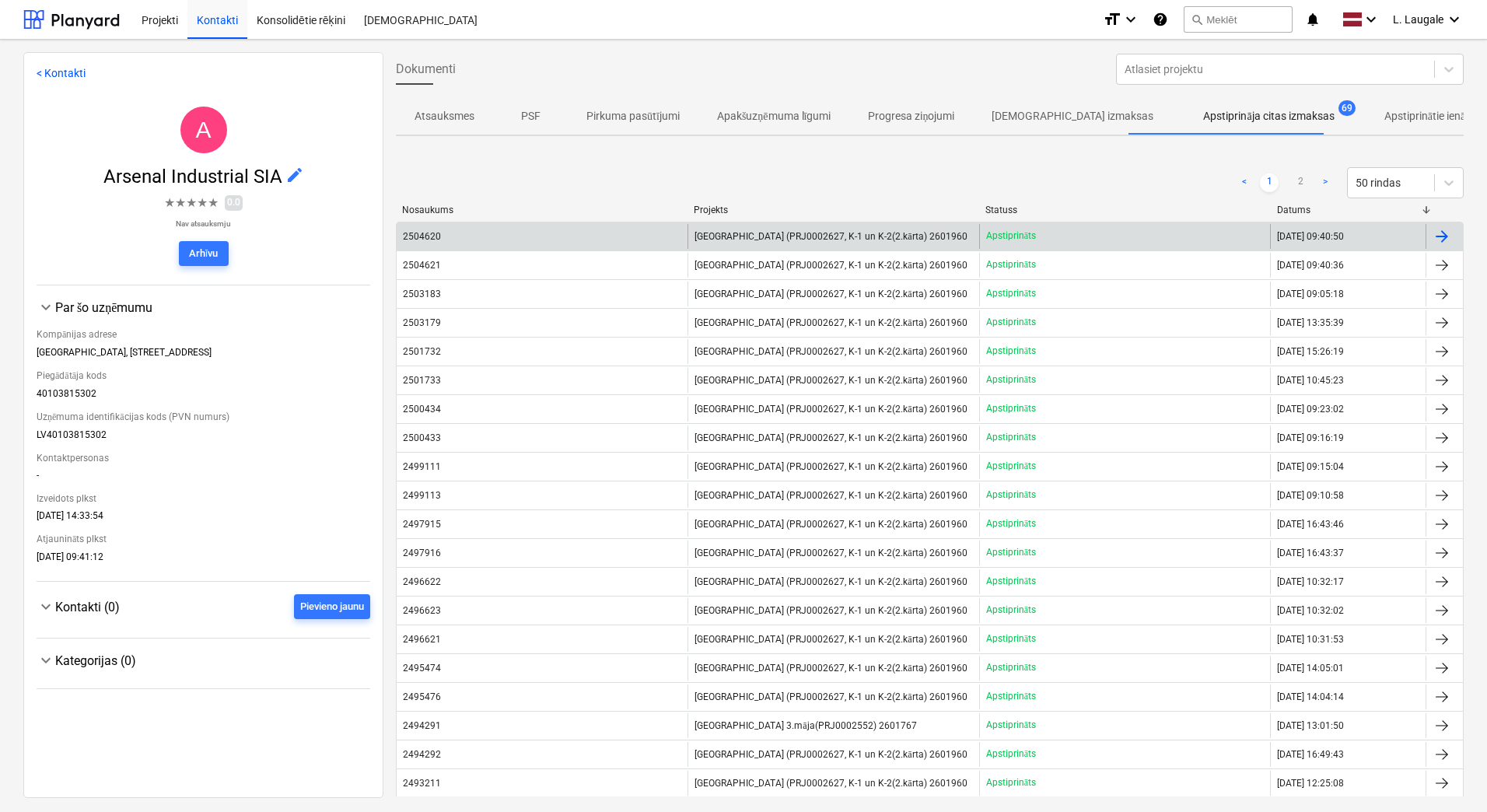
click at [639, 241] on div "2504620" at bounding box center [542, 237] width 291 height 25
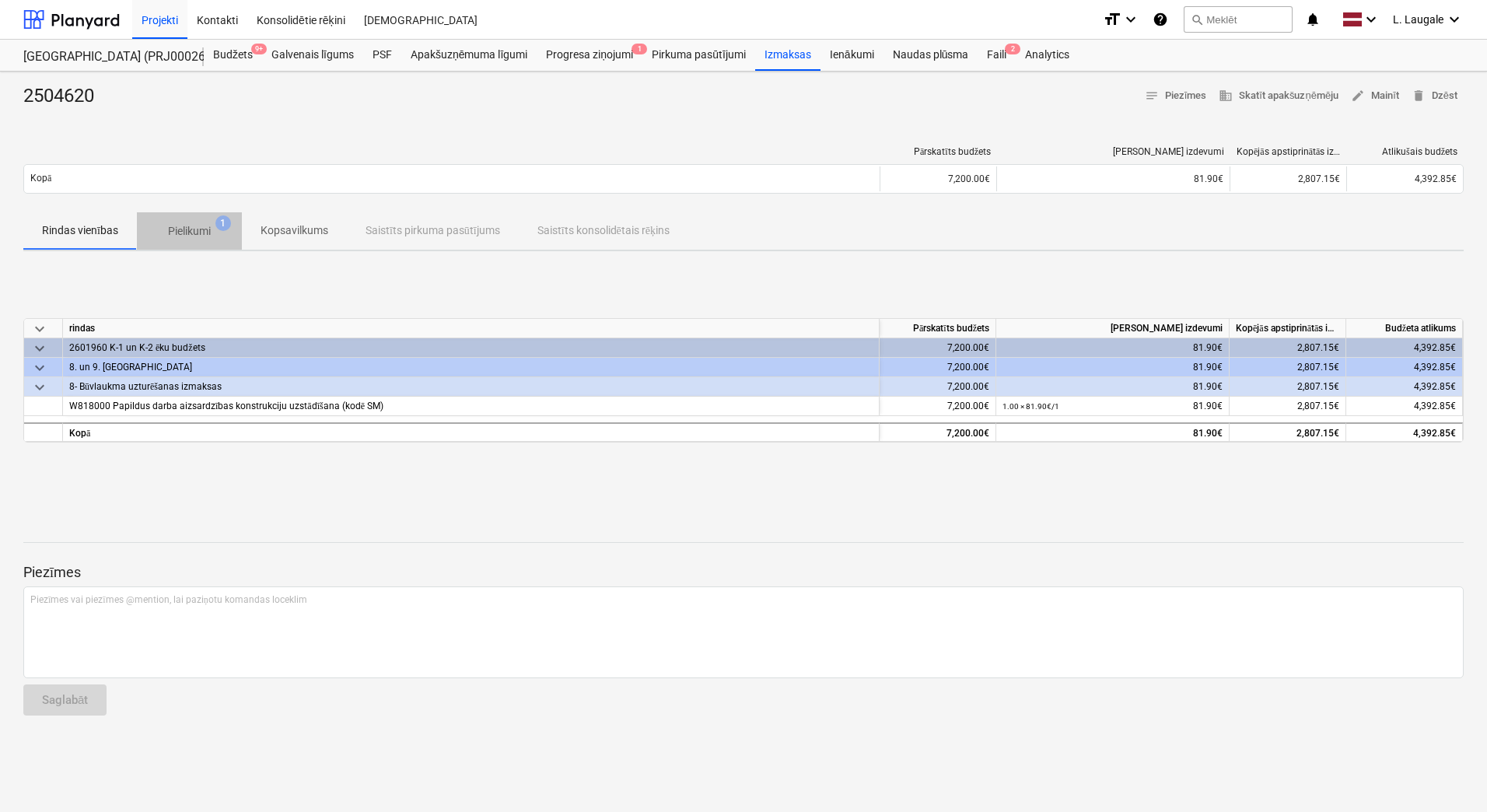
click at [206, 230] on p "Pielikumi" at bounding box center [189, 231] width 43 height 16
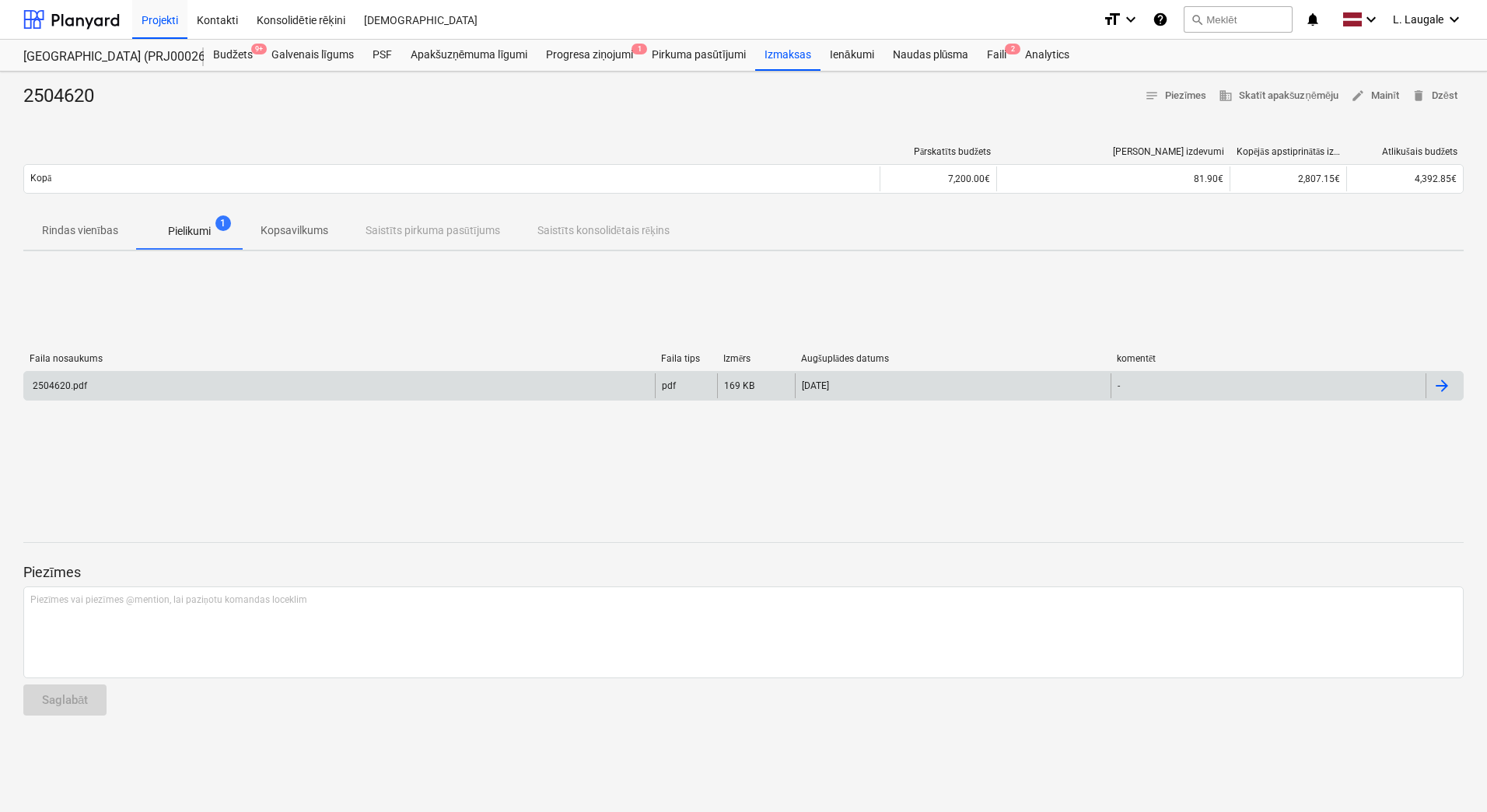
click at [264, 398] on div "2504620.pdf pdf 169 KB [DATE] -" at bounding box center [744, 385] width 1441 height 29
click at [263, 391] on div "2504620.pdf" at bounding box center [340, 386] width 631 height 25
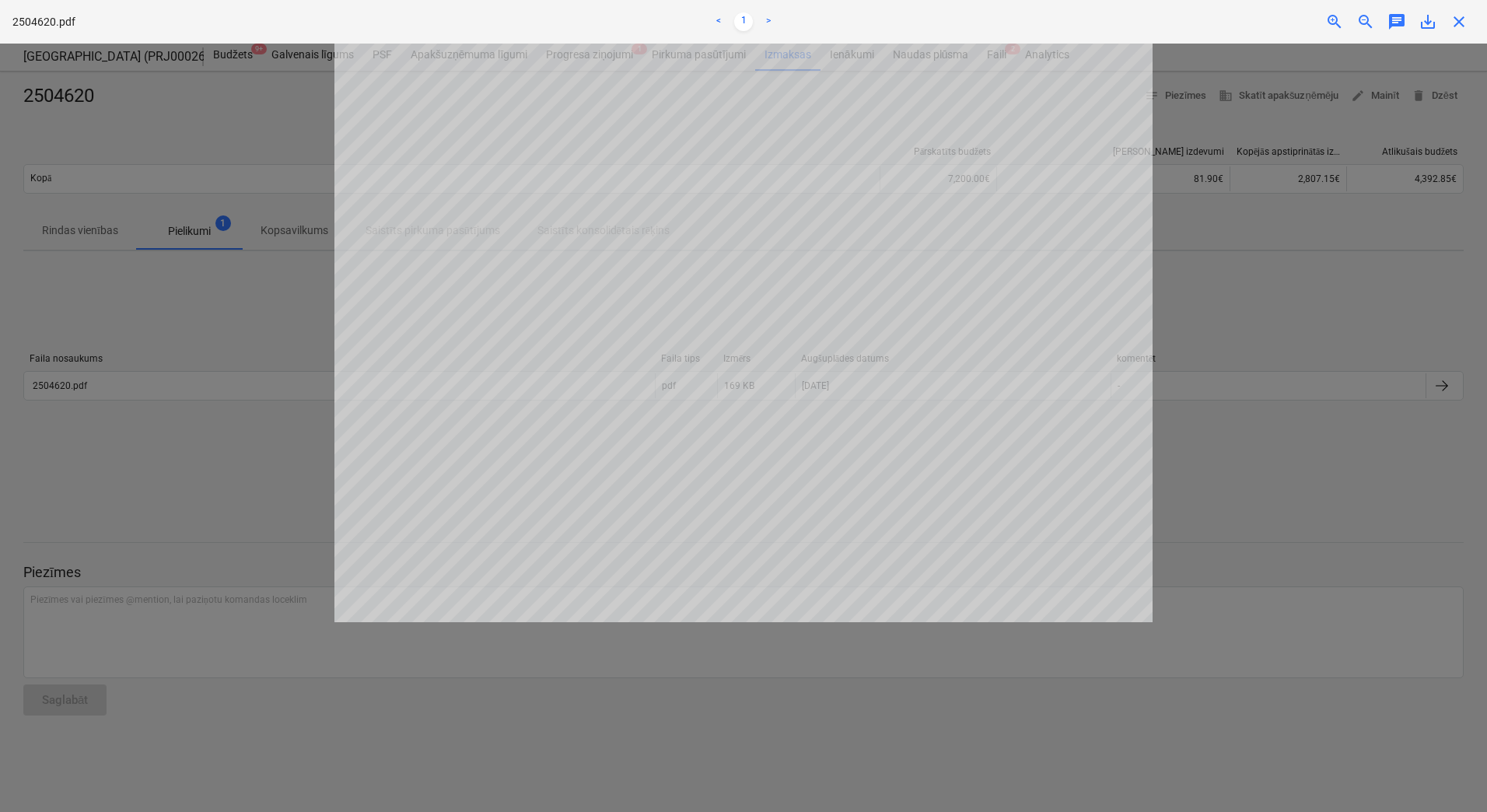
click at [245, 188] on div at bounding box center [744, 428] width 1487 height 768
click at [1453, 7] on div "Neizdevās iegūt projektu" at bounding box center [1269, 16] width 420 height 33
click at [1462, 21] on div "Neizdevās iegūt projektu" at bounding box center [1269, 16] width 420 height 33
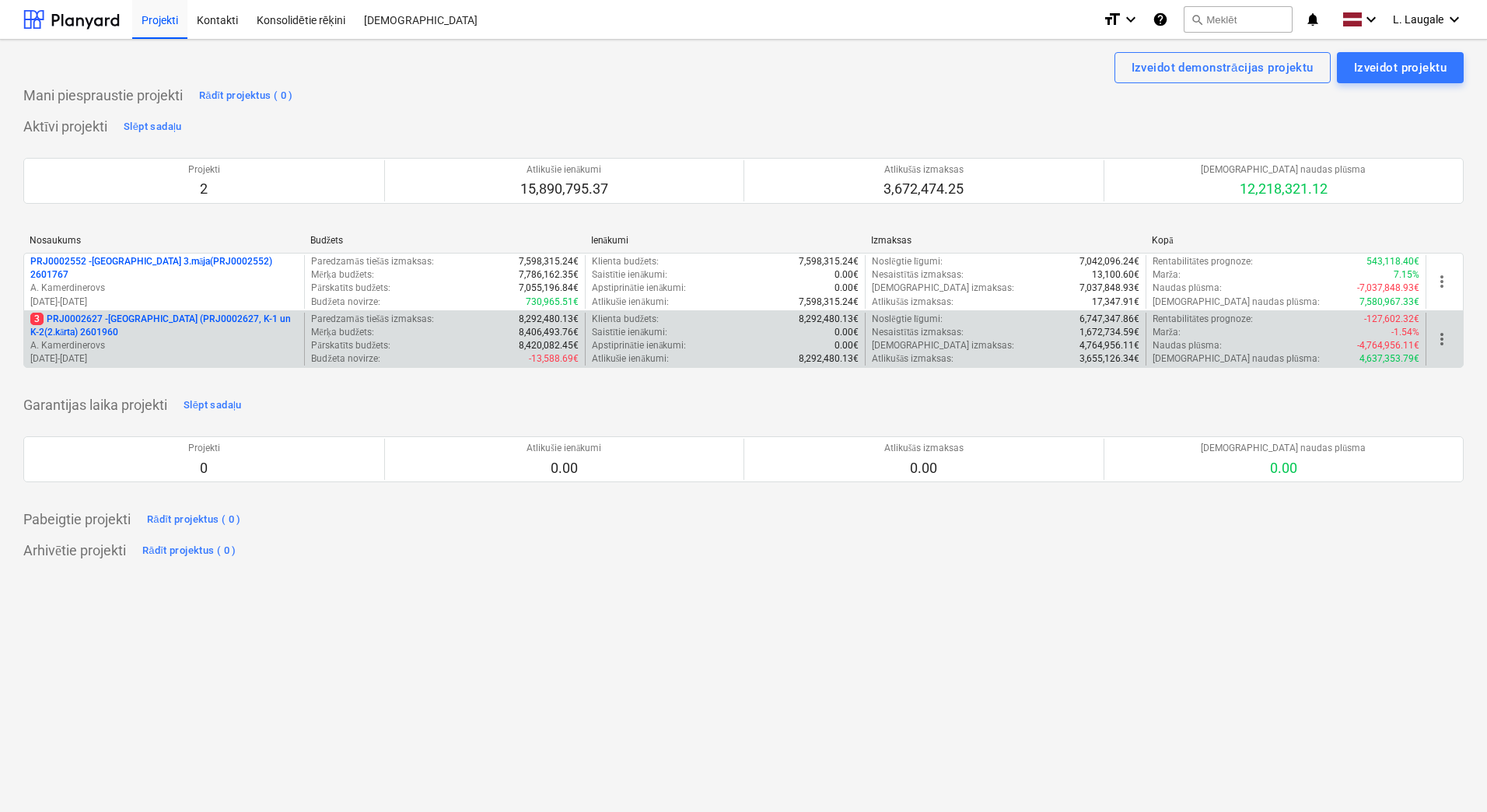
click at [230, 356] on p "[DATE] - [DATE]" at bounding box center [164, 358] width 267 height 13
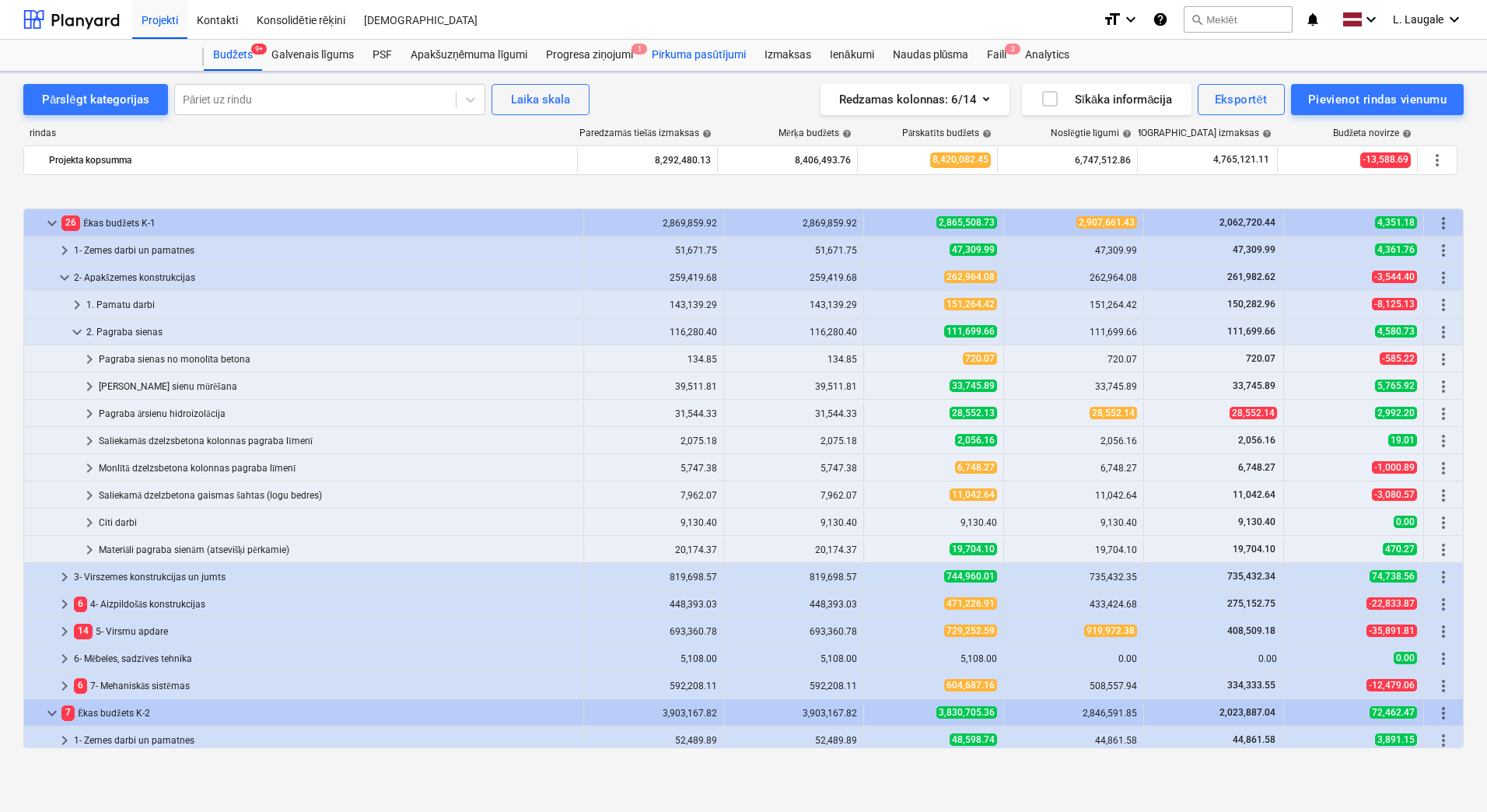
scroll to position [588, 0]
